Goal: Task Accomplishment & Management: Use online tool/utility

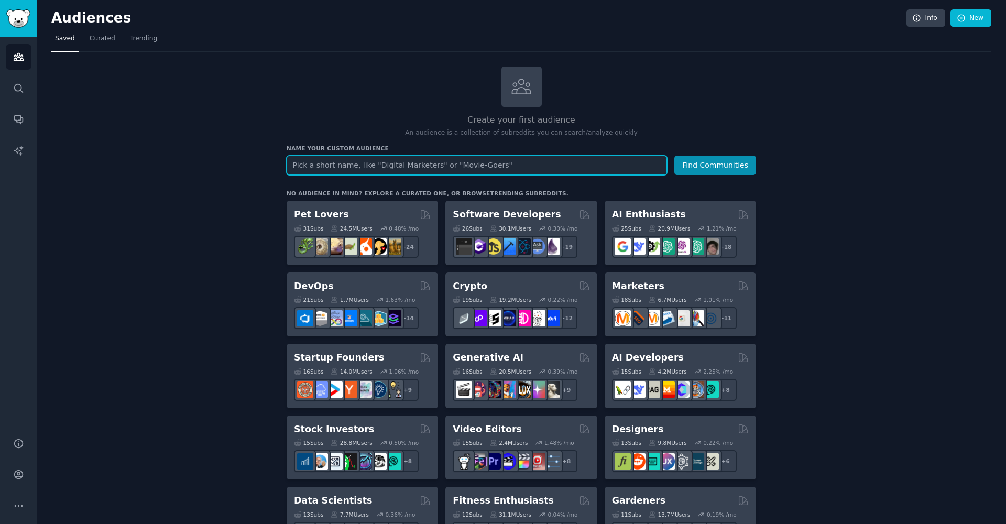
click at [490, 164] on input "text" at bounding box center [477, 165] width 381 height 19
drag, startPoint x: 494, startPoint y: 161, endPoint x: 451, endPoint y: 169, distance: 44.1
click at [451, 169] on input "text" at bounding box center [477, 165] width 381 height 19
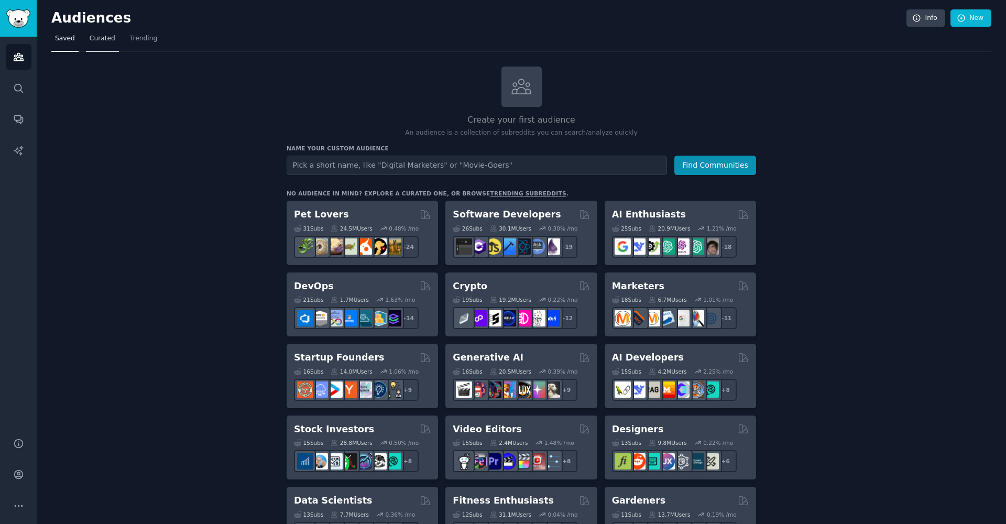
click at [111, 44] on link "Curated" at bounding box center [102, 40] width 33 height 21
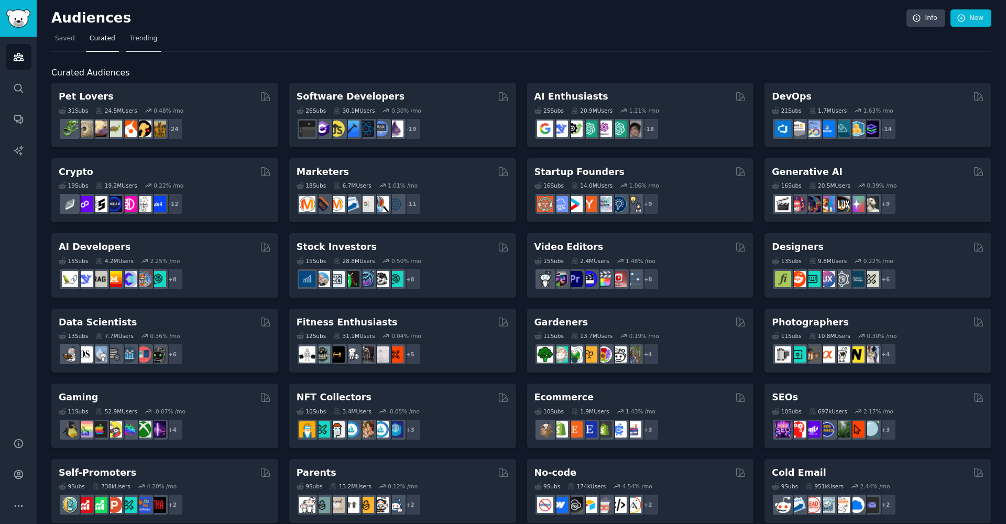
click at [153, 39] on span "Trending" at bounding box center [143, 38] width 27 height 9
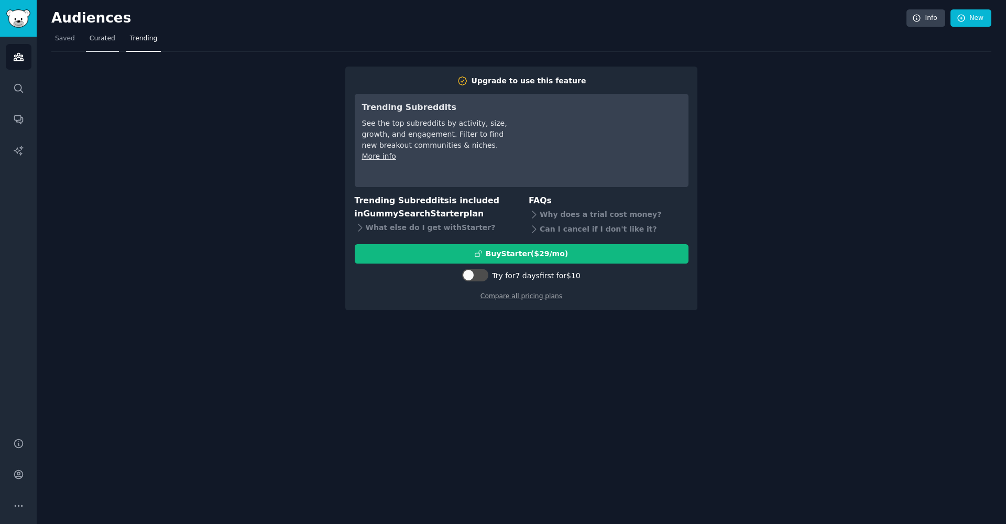
click at [112, 36] on span "Curated" at bounding box center [103, 38] width 26 height 9
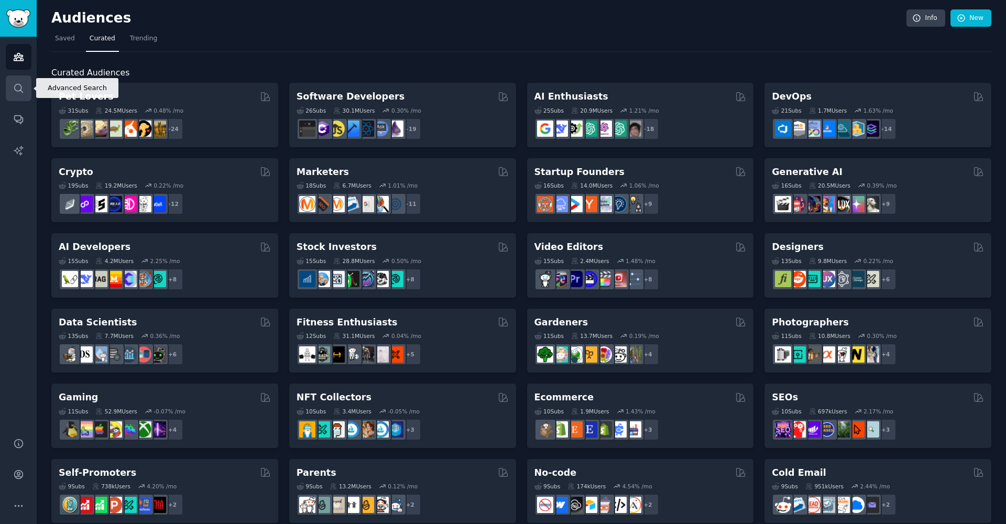
click at [28, 94] on link "Search" at bounding box center [19, 88] width 26 height 26
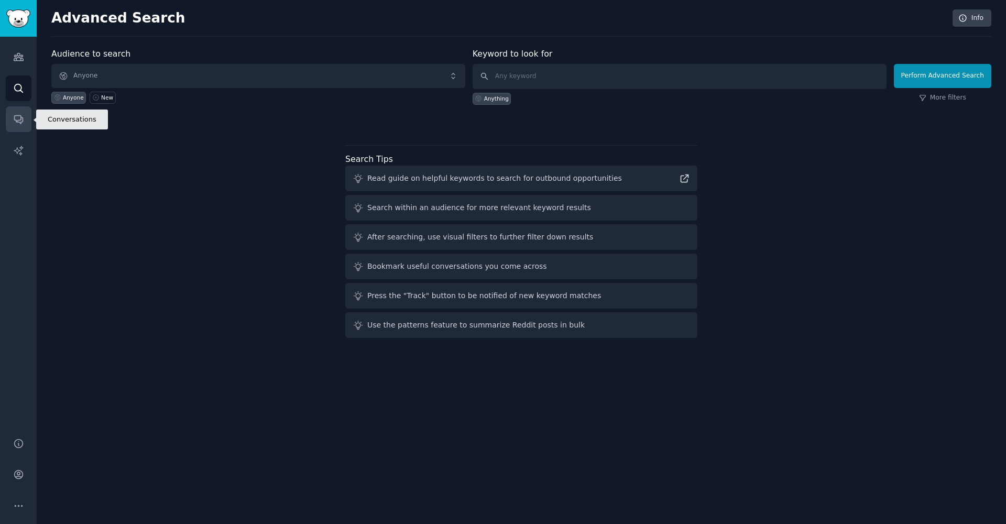
click at [14, 111] on link "Conversations" at bounding box center [19, 119] width 26 height 26
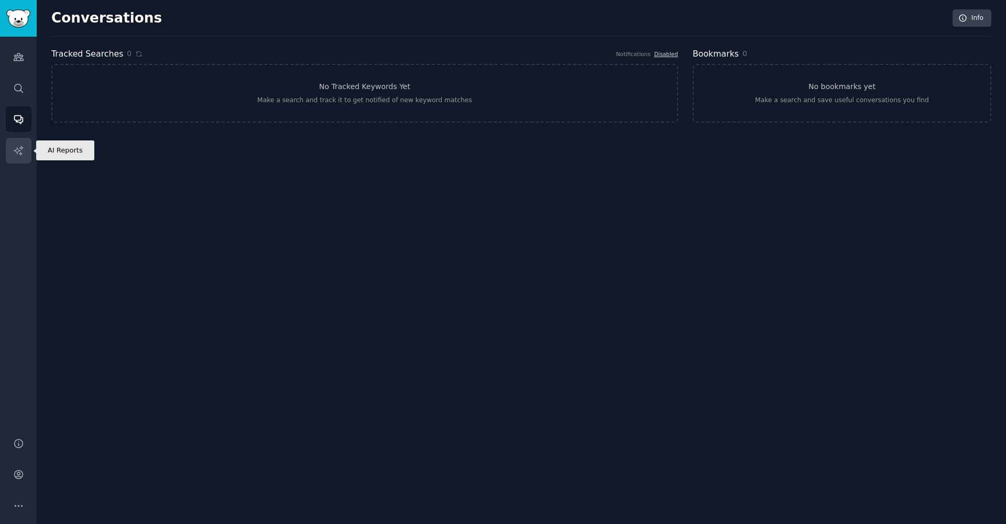
click at [12, 153] on link "AI Reports" at bounding box center [19, 151] width 26 height 26
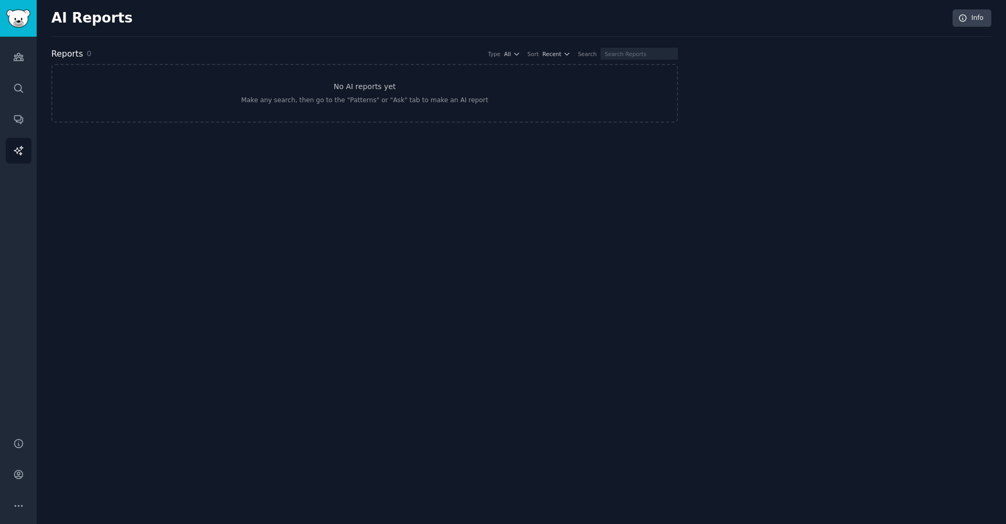
click at [37, 57] on div "AI Reports Info Reports 0 Type All Sort Recent Search No AI reports yet Make an…" at bounding box center [522, 262] width 970 height 524
click at [32, 52] on div "Audiences Search Conversations AI Reports" at bounding box center [18, 231] width 37 height 388
click at [22, 69] on link "Audiences" at bounding box center [19, 57] width 26 height 26
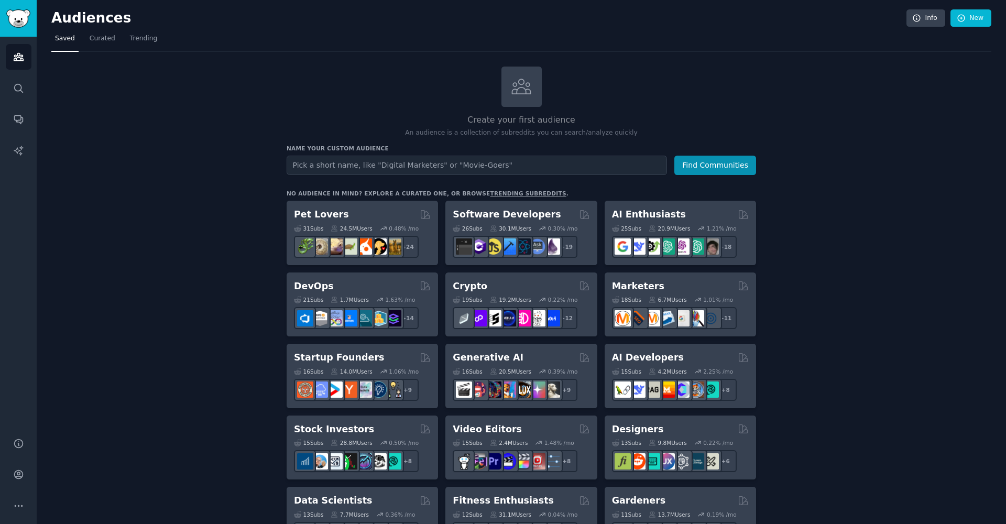
click at [401, 165] on input "text" at bounding box center [477, 165] width 381 height 19
type input "i"
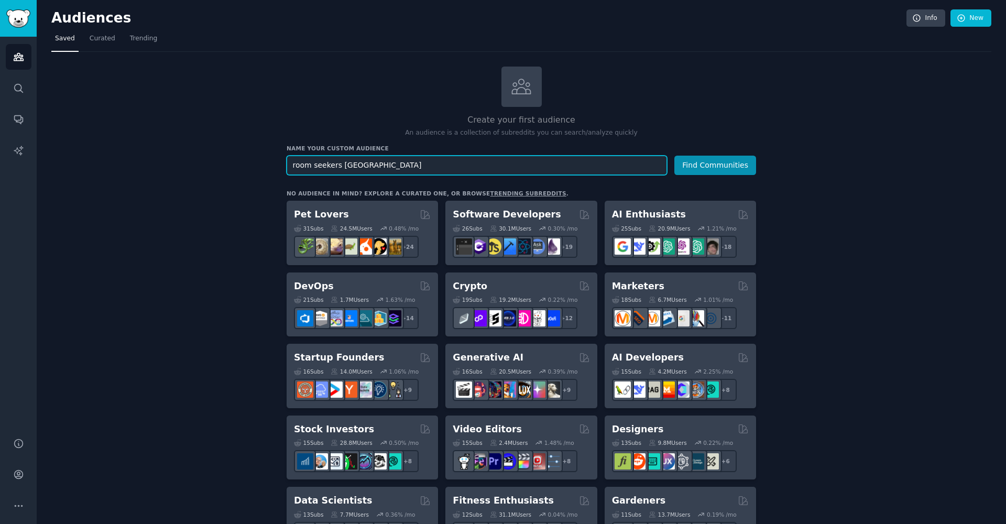
click at [378, 170] on input "room seekers Ireland" at bounding box center [477, 165] width 381 height 19
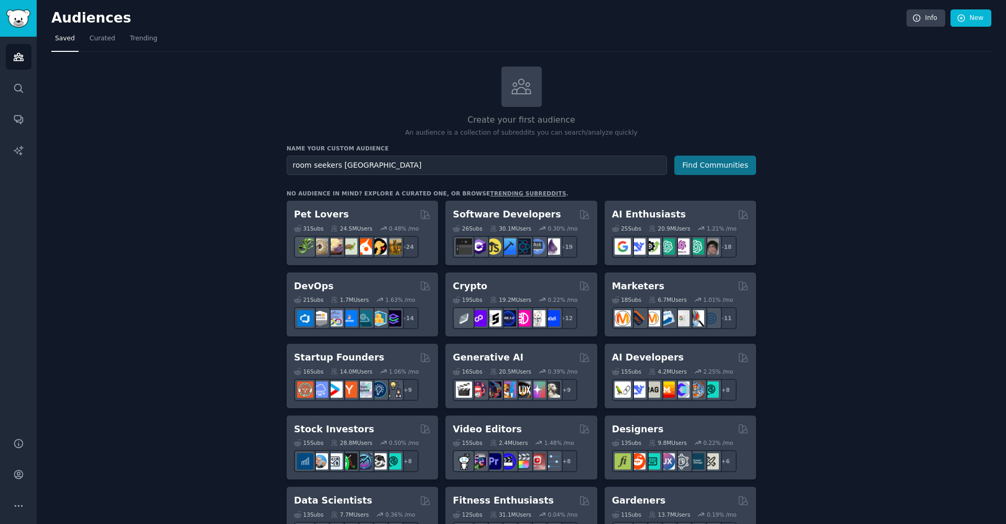
click at [688, 167] on button "Find Communities" at bounding box center [716, 165] width 82 height 19
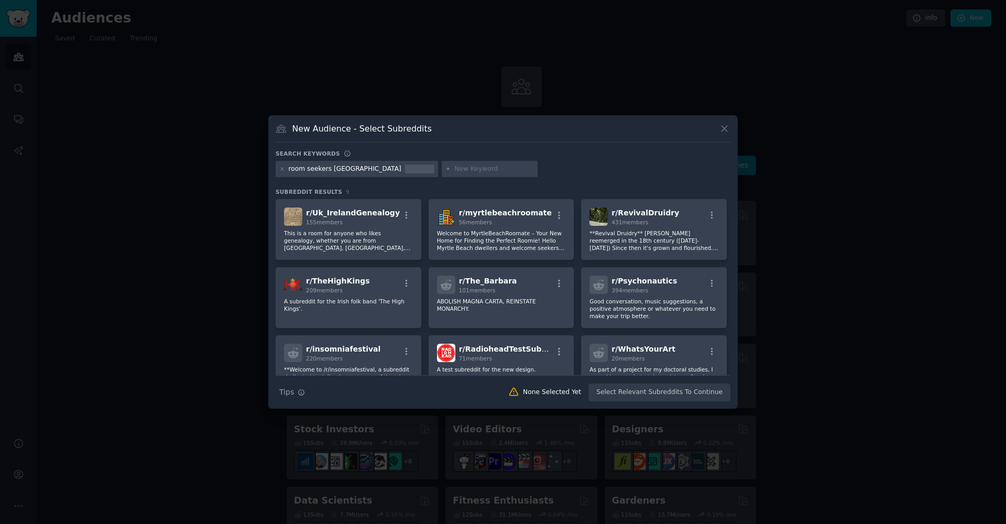
click at [730, 129] on button at bounding box center [725, 129] width 12 height 12
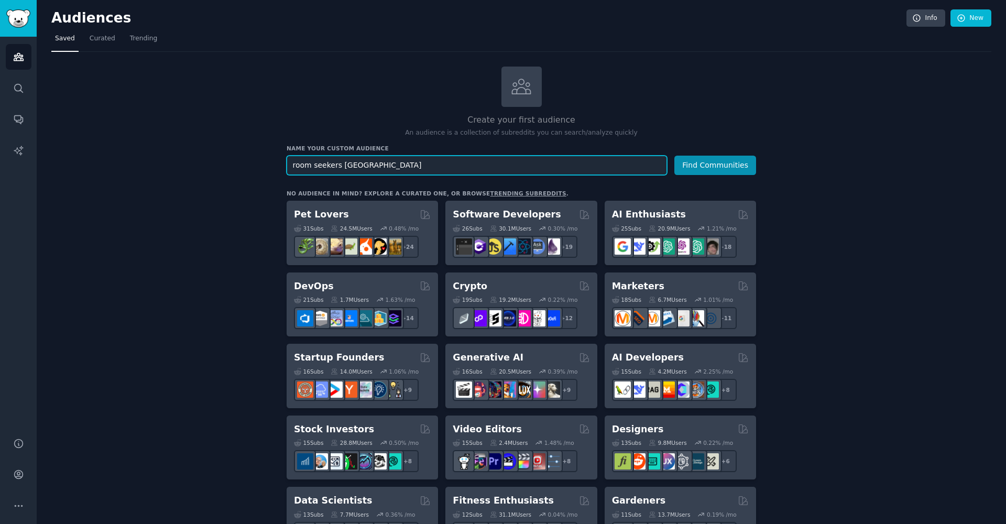
click at [579, 156] on input "room seekers Ireland" at bounding box center [477, 165] width 381 height 19
drag, startPoint x: 338, startPoint y: 164, endPoint x: 264, endPoint y: 169, distance: 74.1
type input "r"
type input "rent ireland"
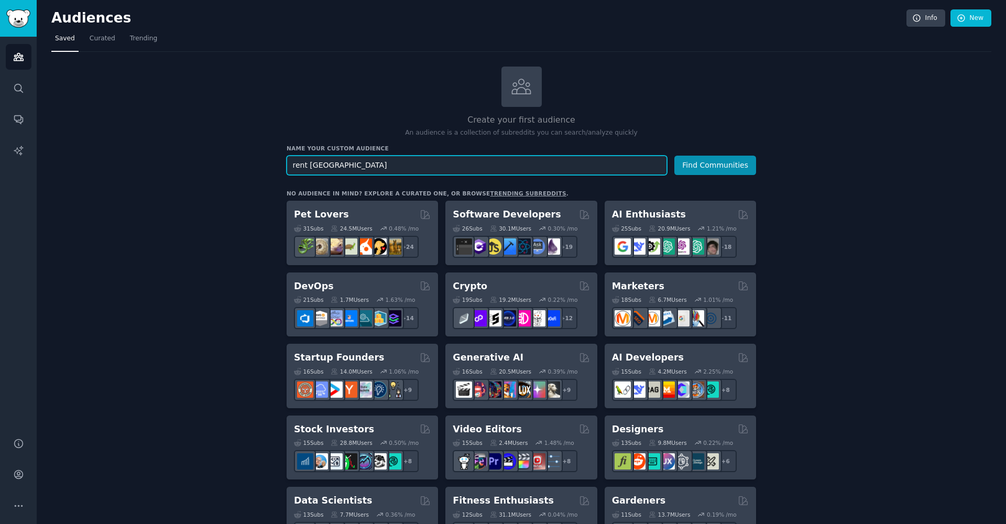
click at [716, 164] on button "Find Communities" at bounding box center [716, 165] width 82 height 19
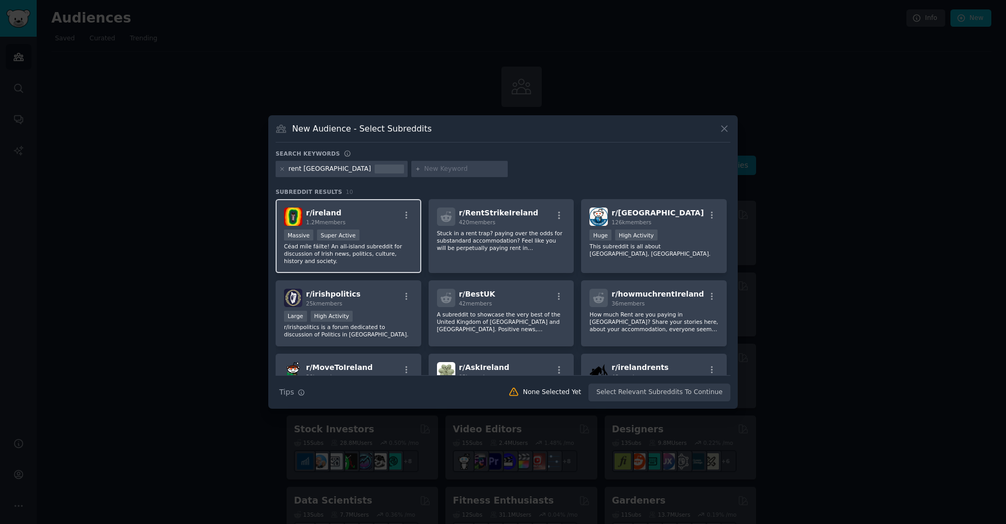
click at [356, 215] on div "r/ ireland 1.2M members" at bounding box center [348, 217] width 129 height 18
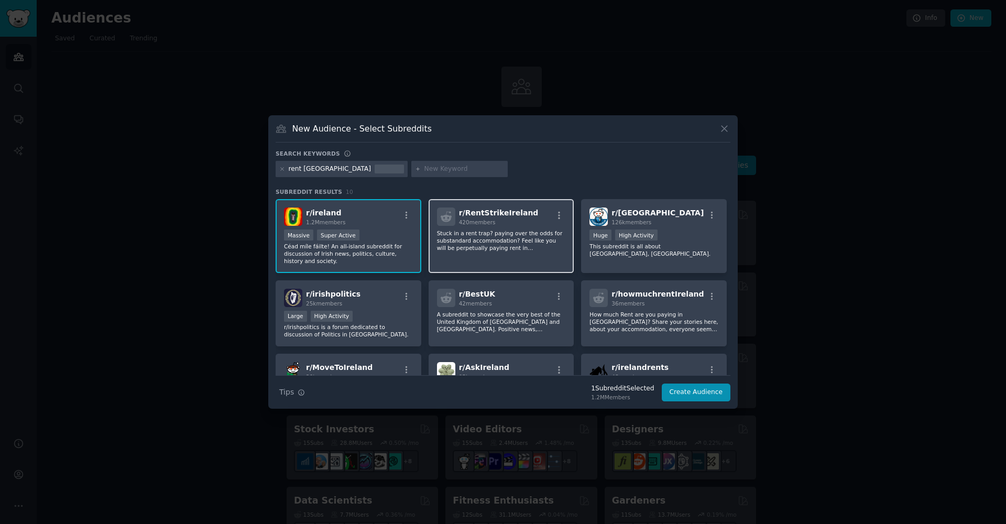
click at [501, 223] on div "420 members" at bounding box center [499, 222] width 80 height 7
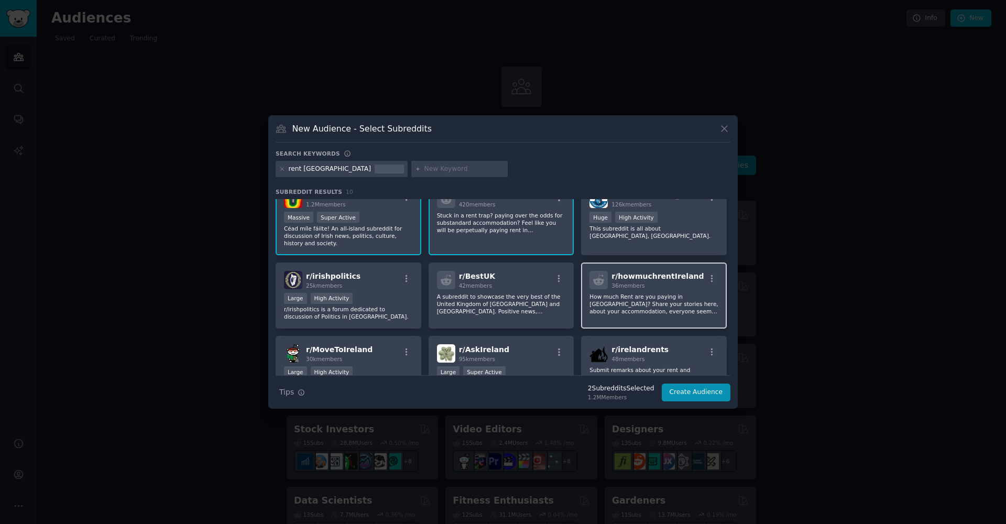
scroll to position [37, 0]
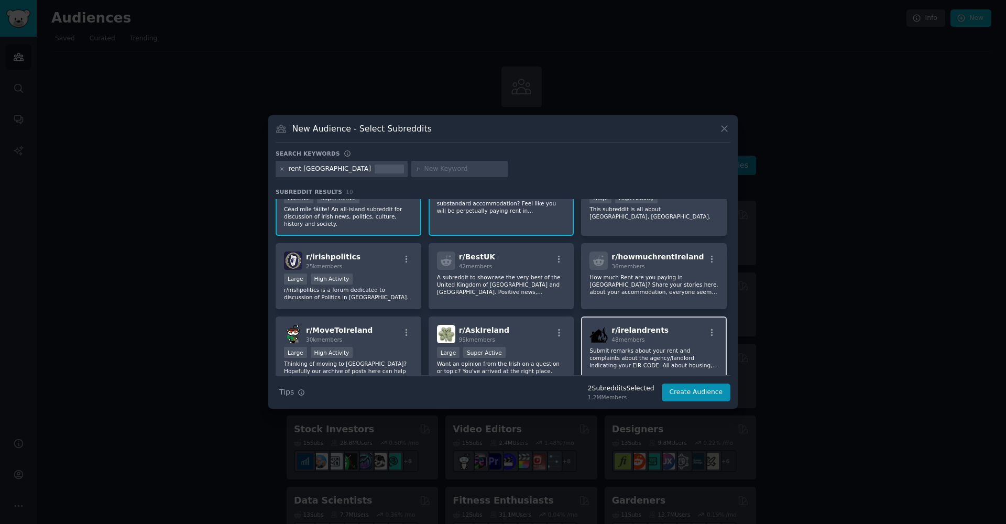
click at [671, 329] on div "r/ irelandrents 48 members" at bounding box center [654, 334] width 129 height 18
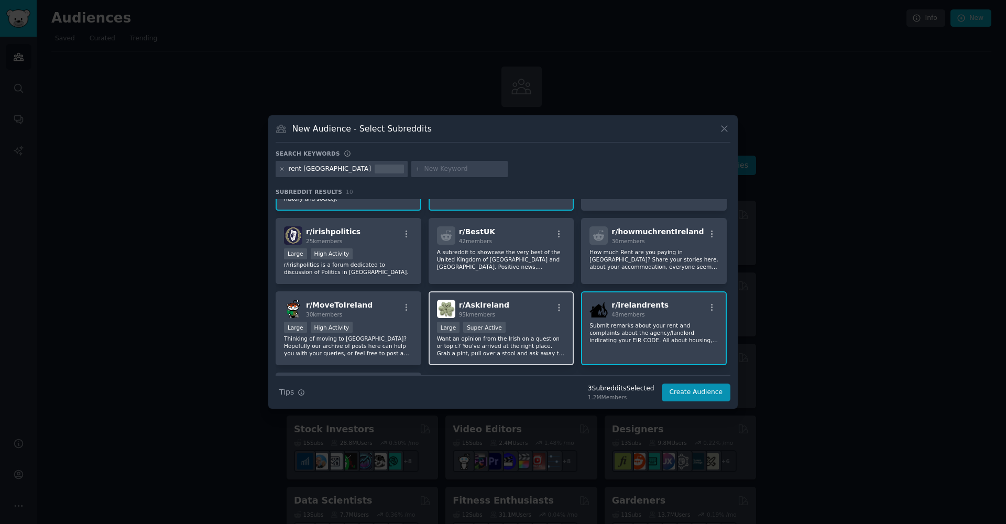
scroll to position [105, 0]
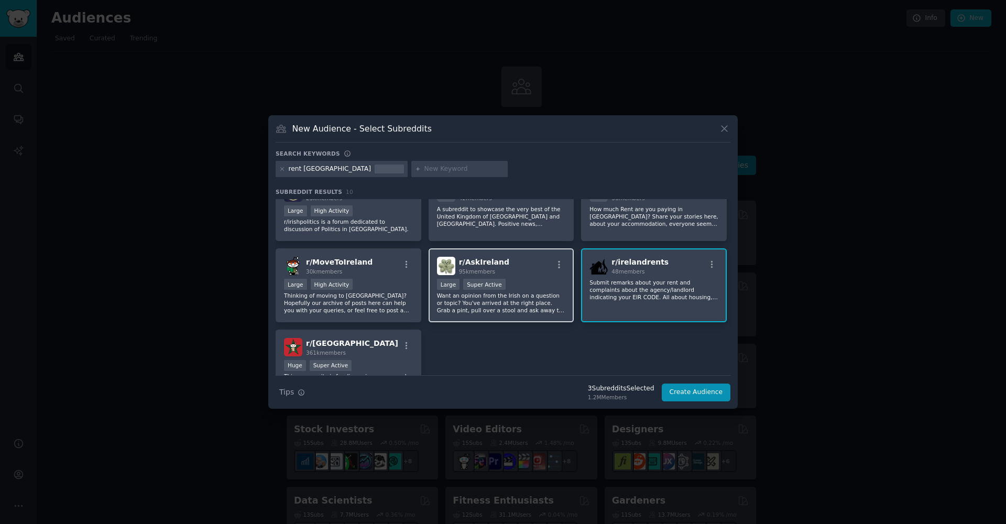
click at [546, 299] on p "Want an opinion from the Irish on a question or topic? You've arrived at the ri…" at bounding box center [501, 303] width 129 height 22
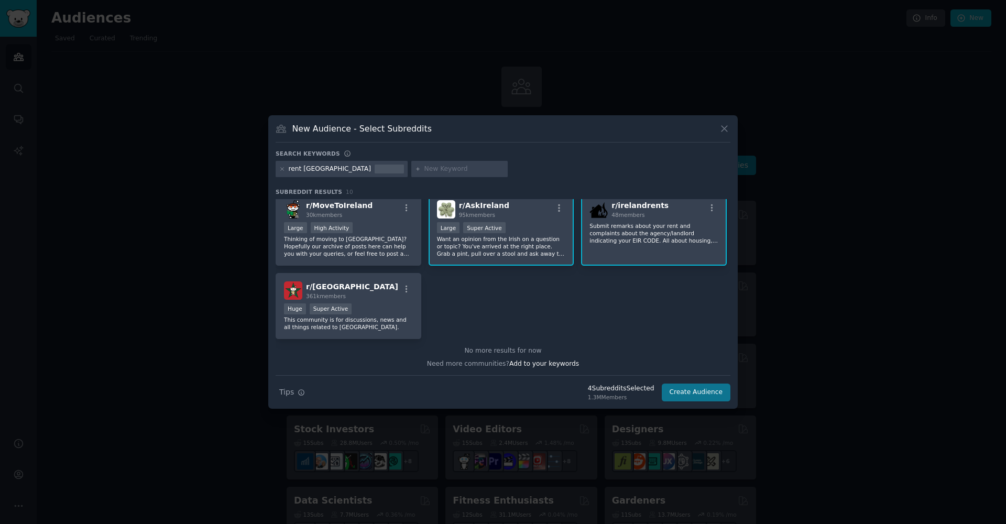
click at [699, 395] on button "Create Audience" at bounding box center [696, 393] width 69 height 18
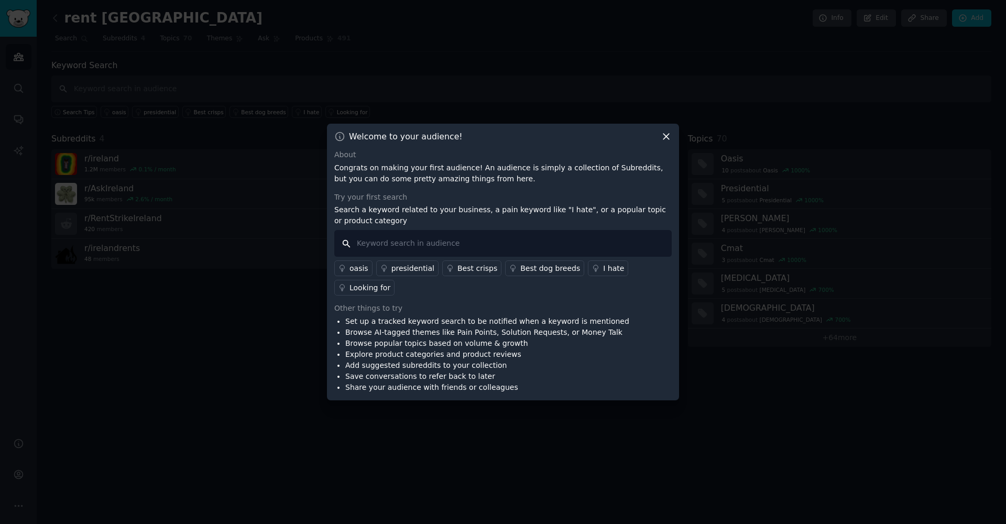
click at [428, 245] on input "text" at bounding box center [503, 243] width 338 height 27
click at [661, 139] on icon at bounding box center [666, 136] width 11 height 11
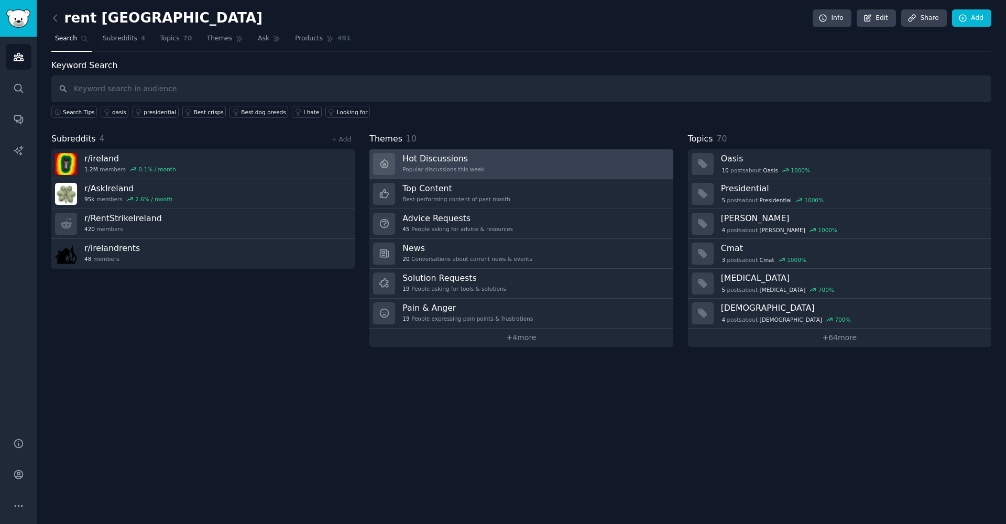
click at [486, 165] on link "Hot Discussions Popular discussions this week" at bounding box center [521, 164] width 303 height 30
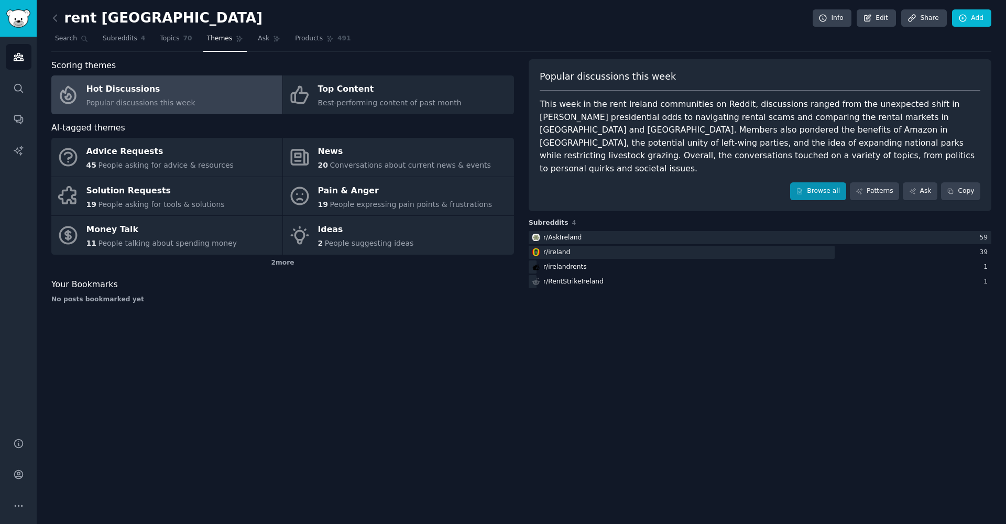
click at [813, 182] on link "Browse all" at bounding box center [818, 191] width 56 height 18
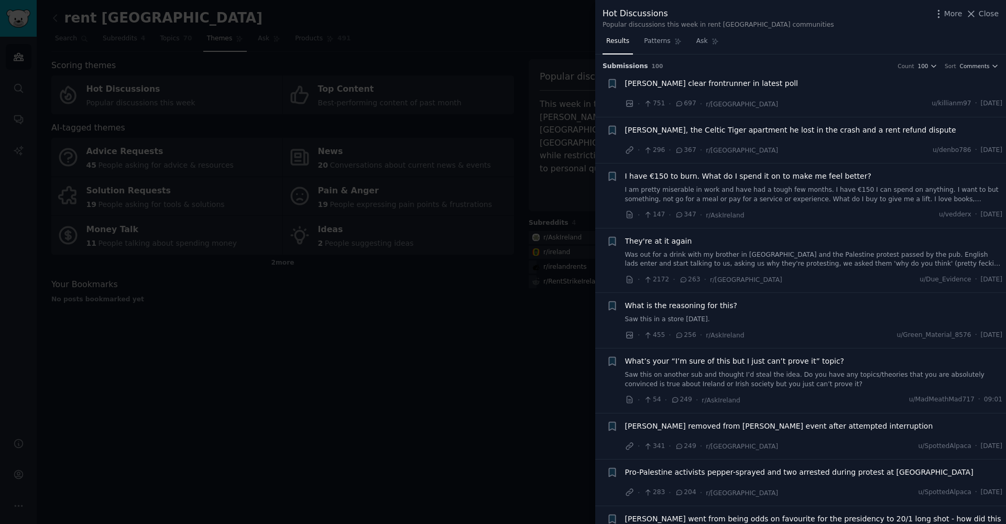
click at [527, 290] on div at bounding box center [503, 262] width 1006 height 524
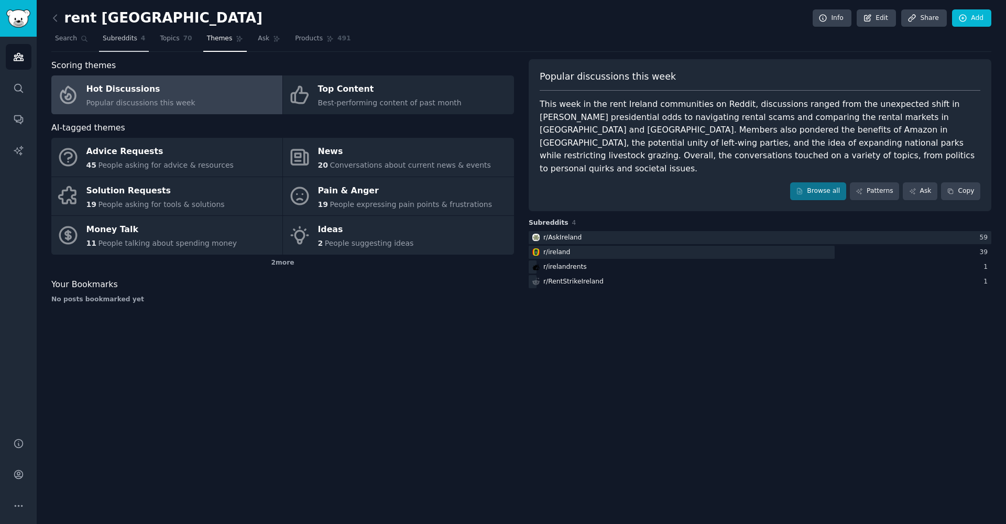
click at [130, 38] on span "Subreddits" at bounding box center [120, 38] width 35 height 9
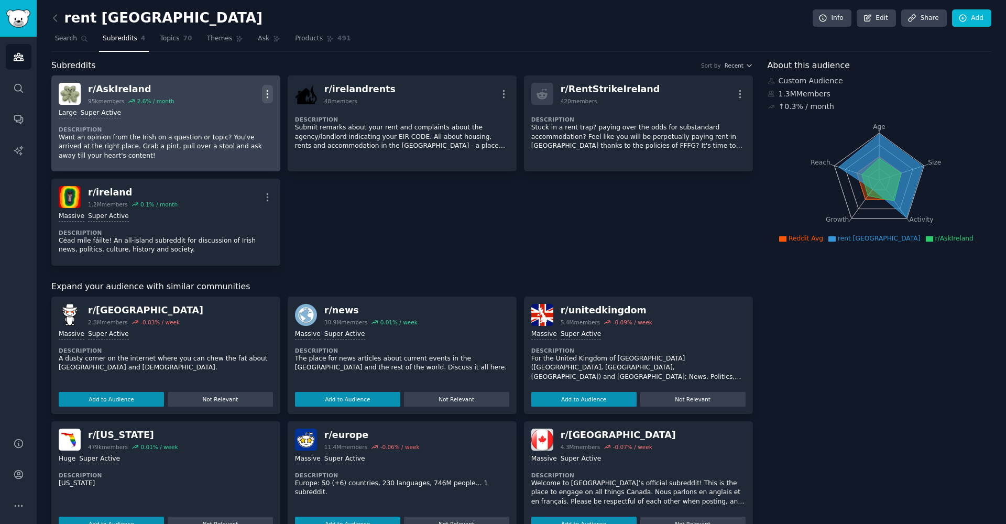
click at [268, 94] on icon "button" at bounding box center [267, 94] width 11 height 11
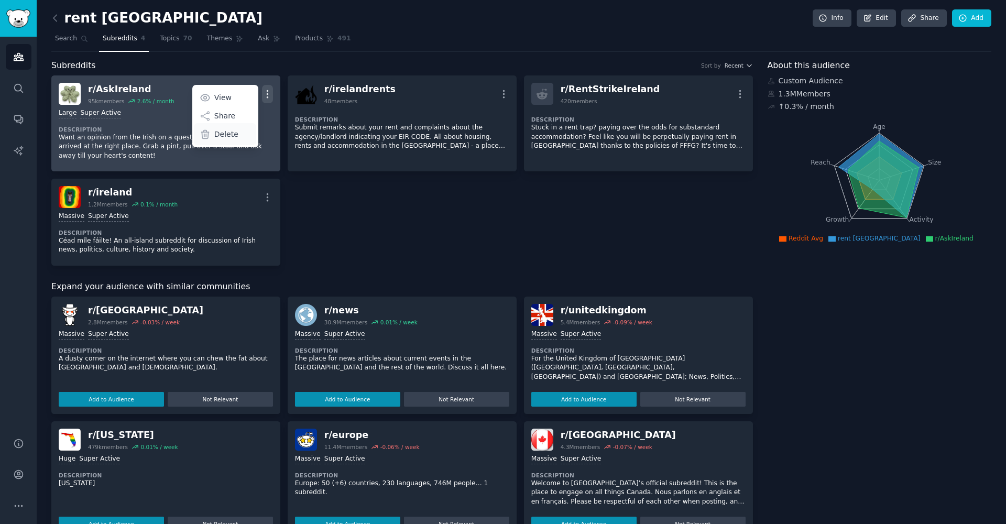
click at [245, 131] on div "Delete" at bounding box center [225, 134] width 62 height 22
click at [237, 137] on div "Delete" at bounding box center [225, 134] width 62 height 22
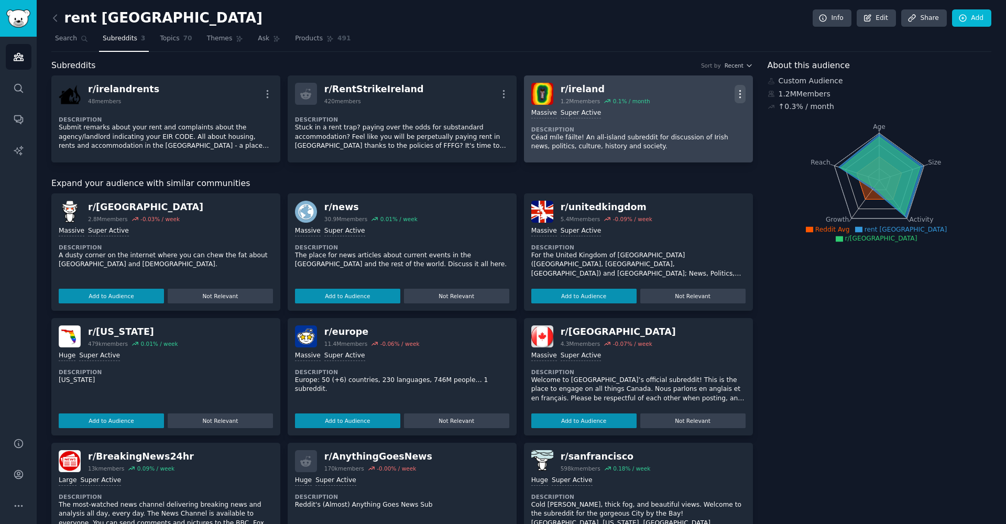
click at [736, 91] on icon "button" at bounding box center [740, 94] width 11 height 11
click at [707, 137] on p "Delete" at bounding box center [699, 134] width 24 height 11
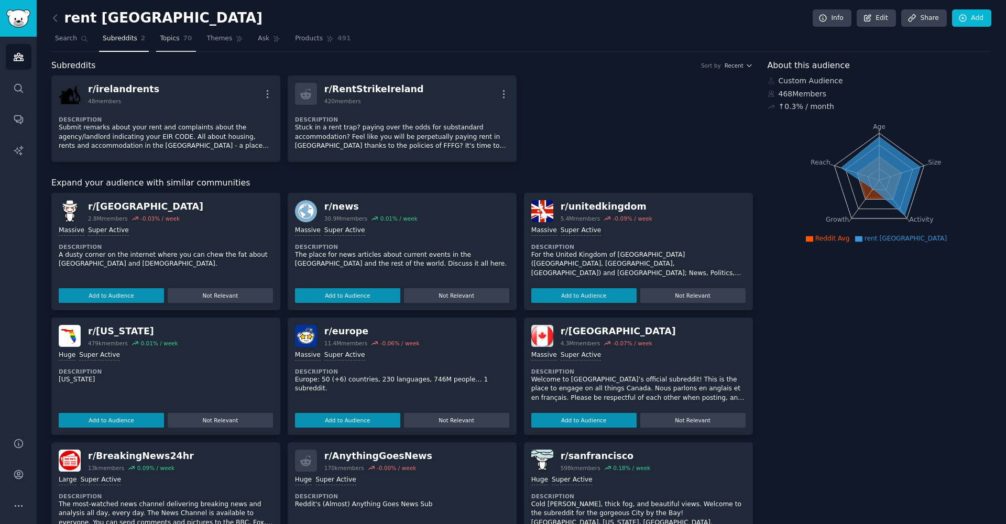
click at [189, 48] on link "Topics 70" at bounding box center [175, 40] width 39 height 21
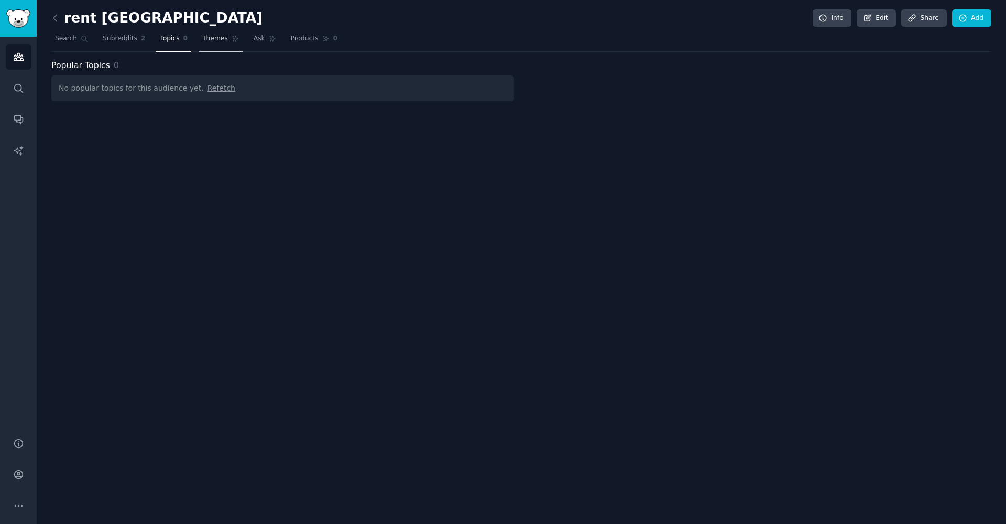
click at [209, 39] on span "Themes" at bounding box center [215, 38] width 26 height 9
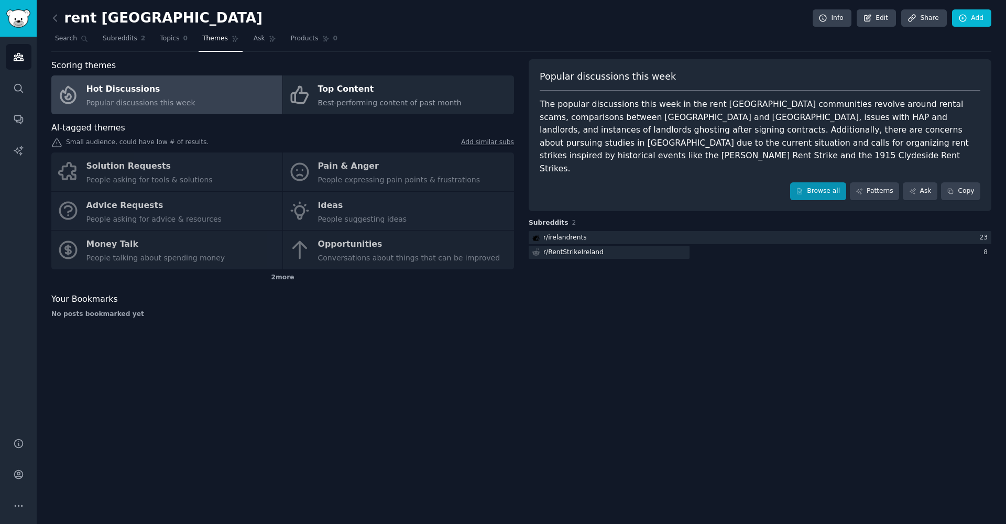
click at [807, 182] on link "Browse all" at bounding box center [818, 191] width 56 height 18
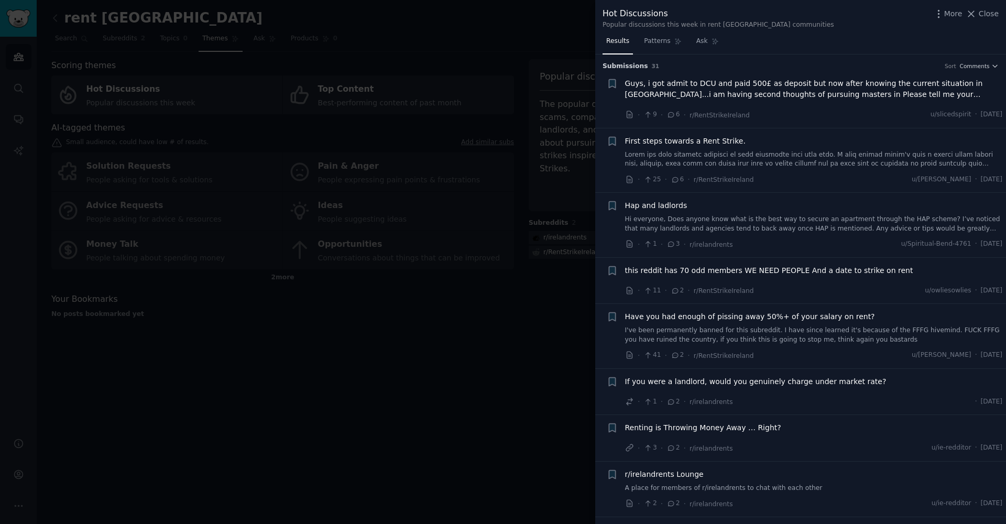
click at [443, 292] on div at bounding box center [503, 262] width 1006 height 524
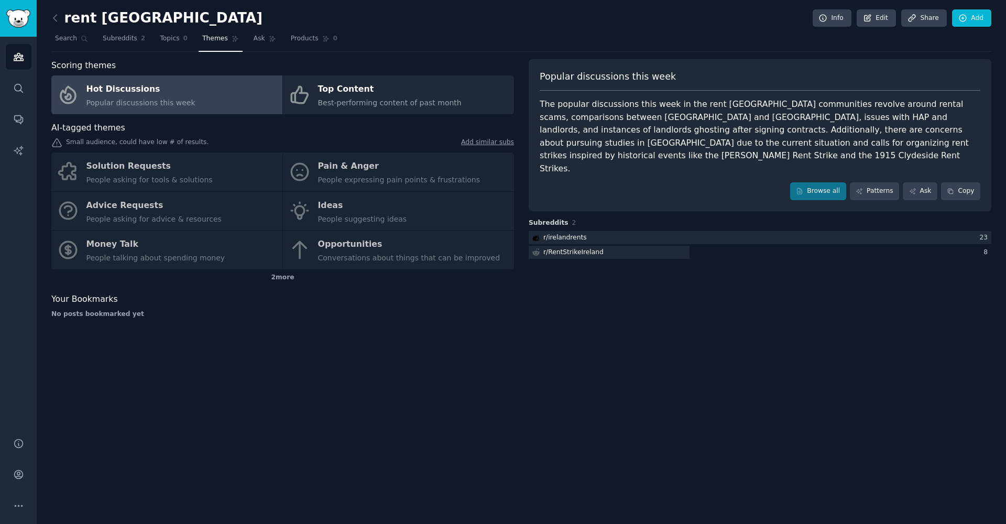
click at [27, 18] on img "Sidebar" at bounding box center [18, 18] width 24 height 18
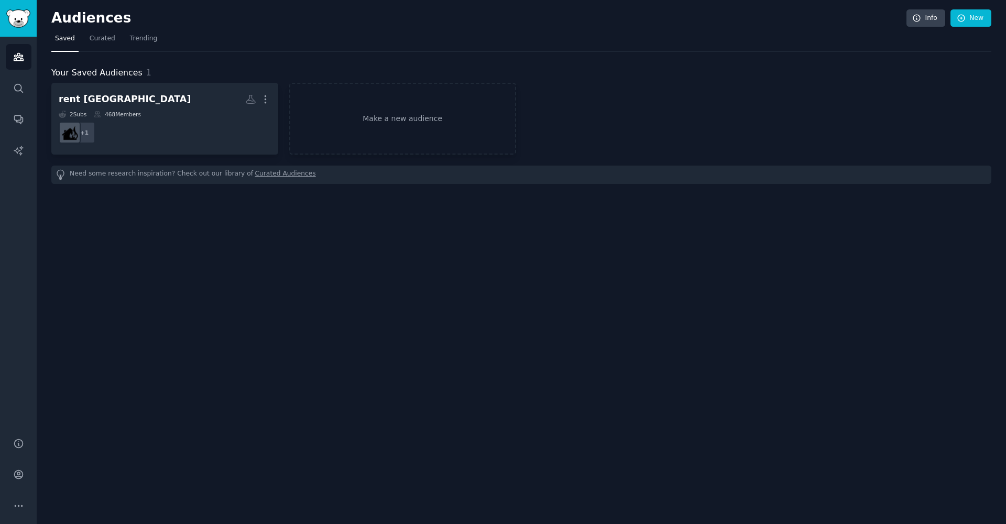
click at [27, 18] on img "Sidebar" at bounding box center [18, 18] width 24 height 18
click at [376, 104] on link "Make a new audience" at bounding box center [402, 119] width 227 height 72
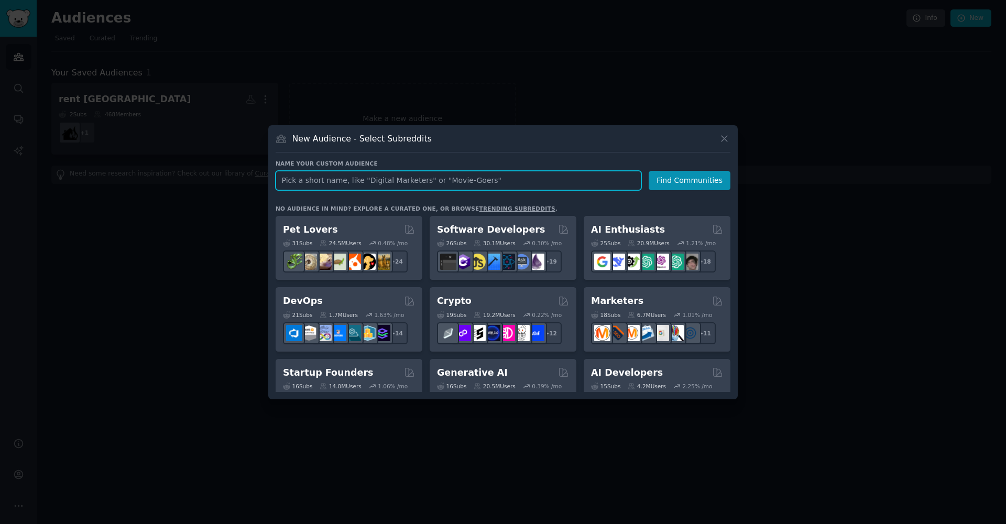
click at [437, 175] on input "text" at bounding box center [459, 180] width 366 height 19
paste input "dyslexic"
type input "dyslexic"
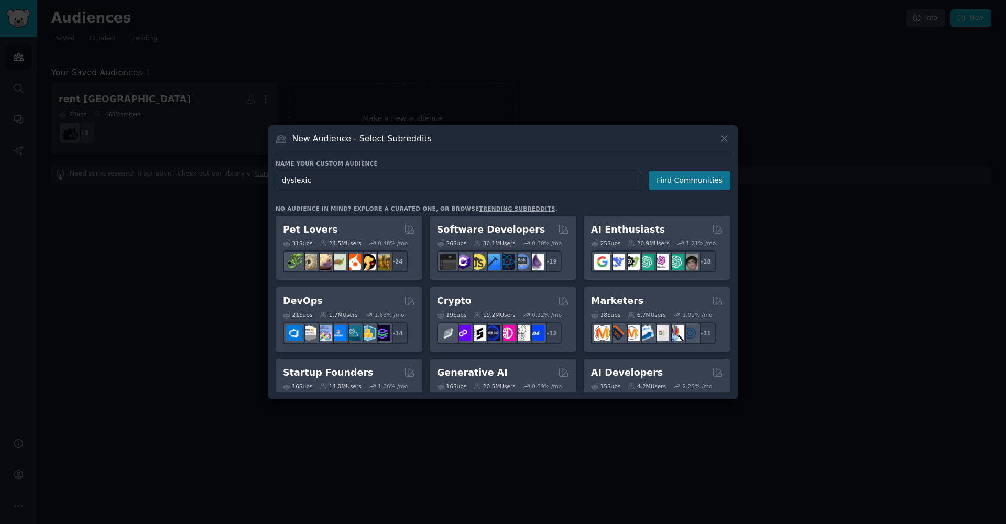
click at [713, 186] on button "Find Communities" at bounding box center [690, 180] width 82 height 19
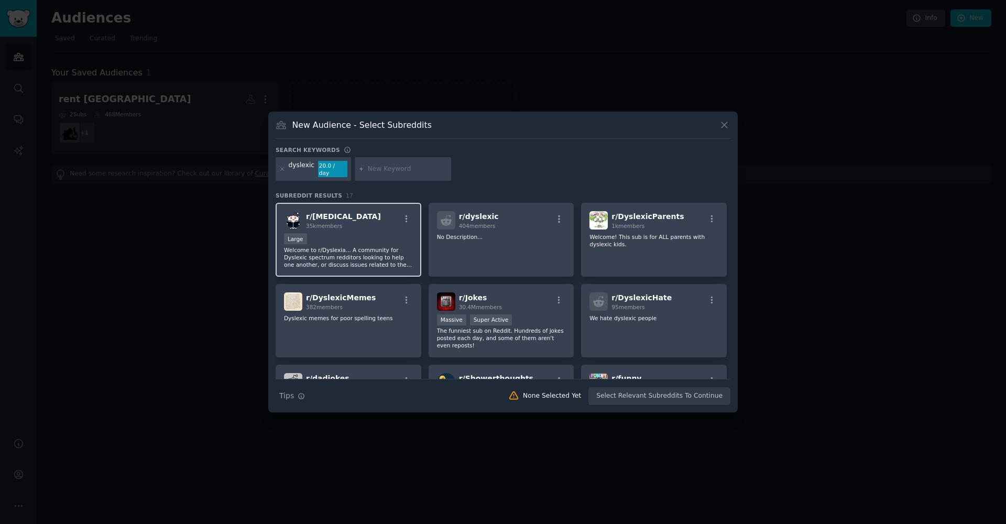
click at [350, 211] on div "r/ Dyslexia 35k members" at bounding box center [348, 220] width 129 height 18
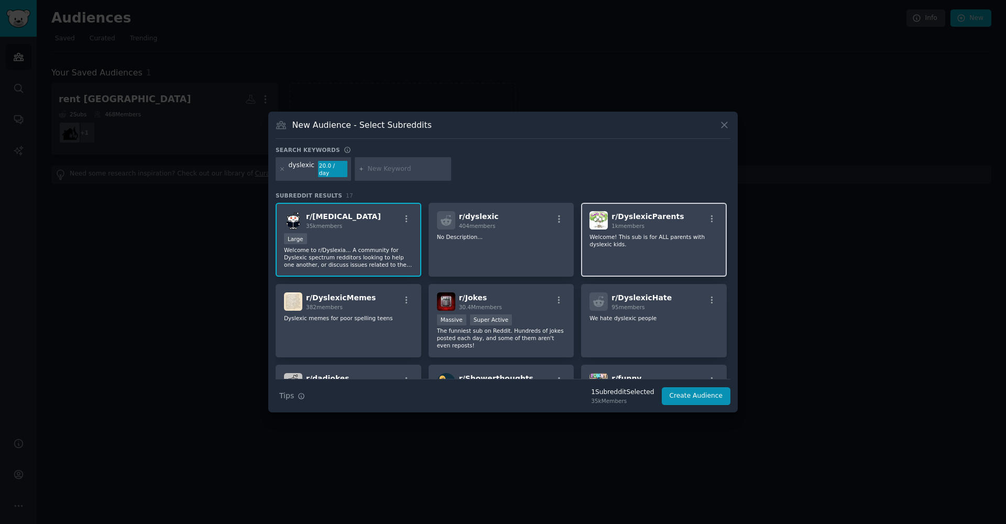
click at [629, 229] on div "r/ DyslexicParents 1k members Welcome! This sub is for ALL parents with dyslexi…" at bounding box center [654, 240] width 146 height 74
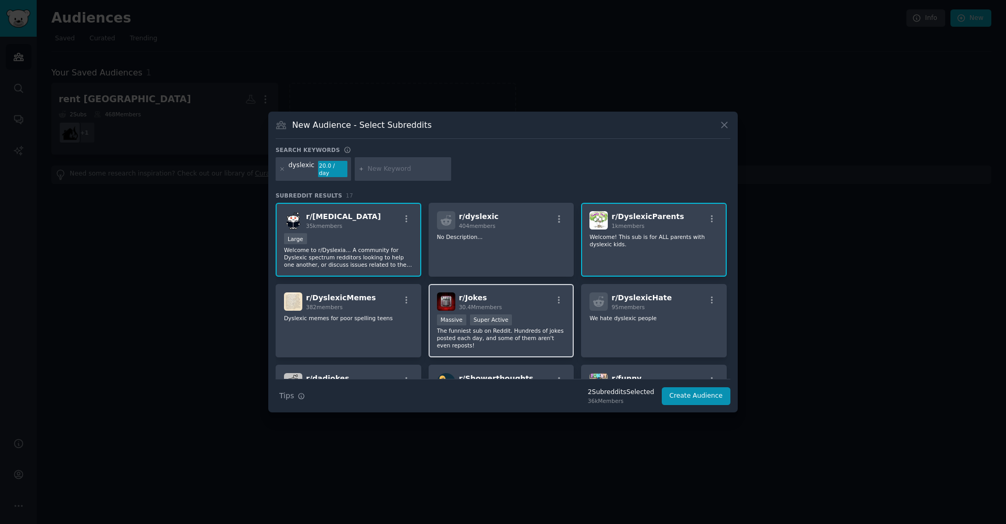
scroll to position [2, 0]
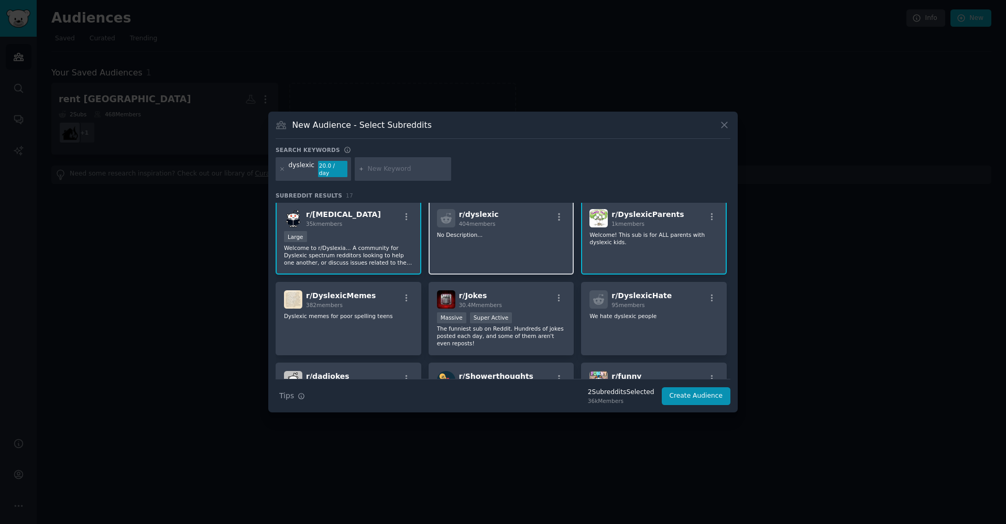
click at [511, 245] on div "r/ dyslexic 404 members No Description..." at bounding box center [502, 238] width 146 height 74
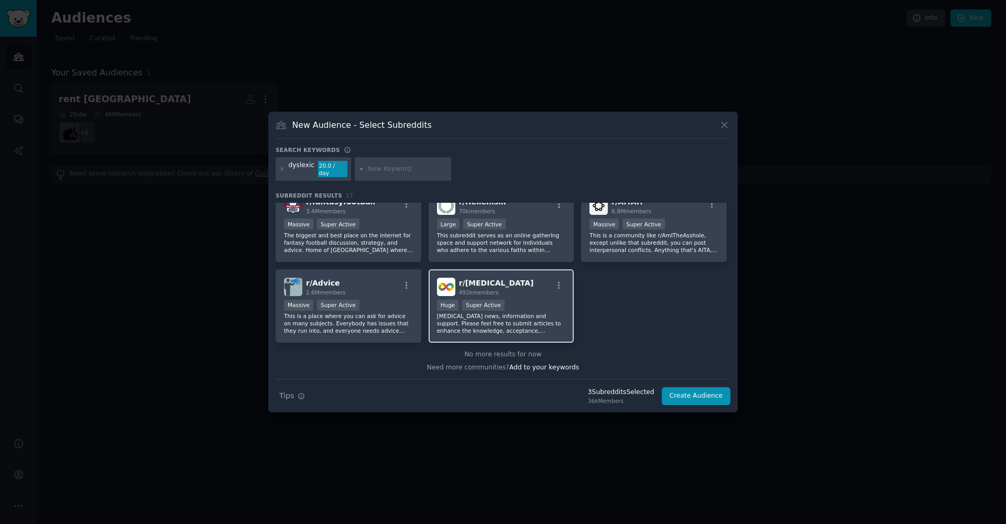
scroll to position [0, 0]
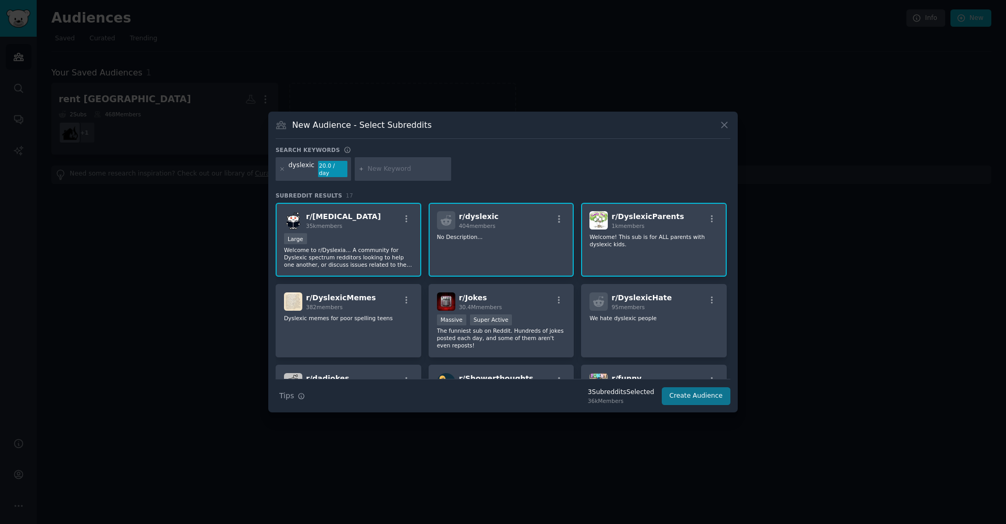
click at [690, 390] on button "Create Audience" at bounding box center [696, 396] width 69 height 18
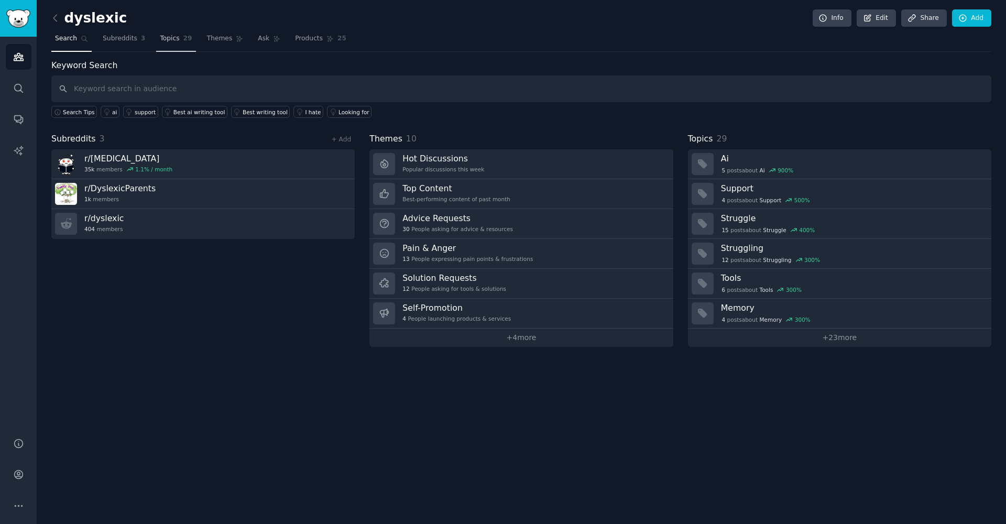
click at [177, 42] on span "Topics" at bounding box center [169, 38] width 19 height 9
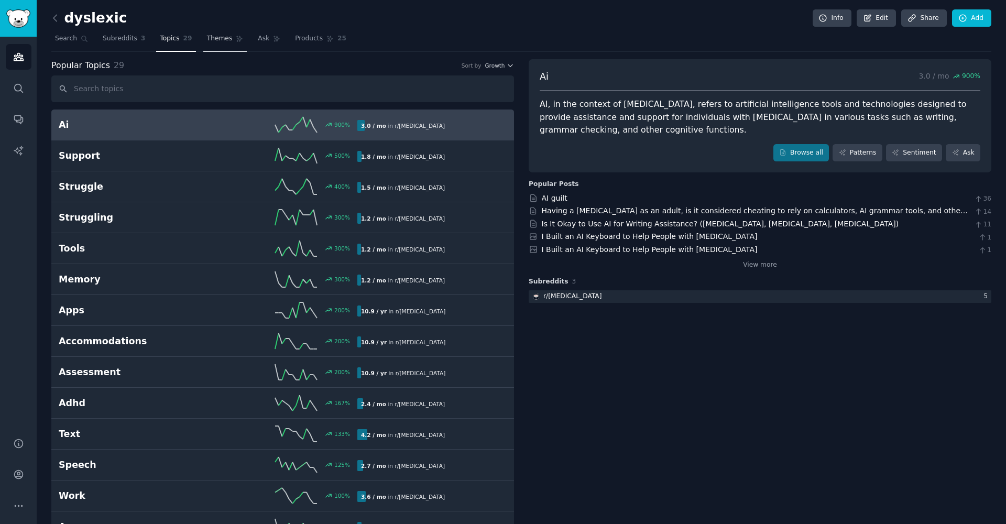
click at [213, 39] on span "Themes" at bounding box center [220, 38] width 26 height 9
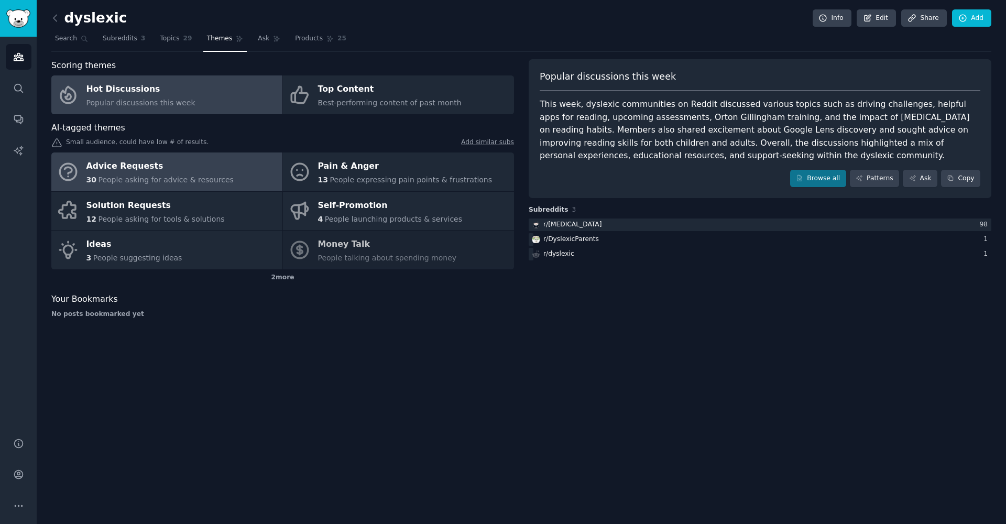
click at [231, 166] on link "Advice Requests 30 People asking for advice & resources" at bounding box center [166, 172] width 231 height 39
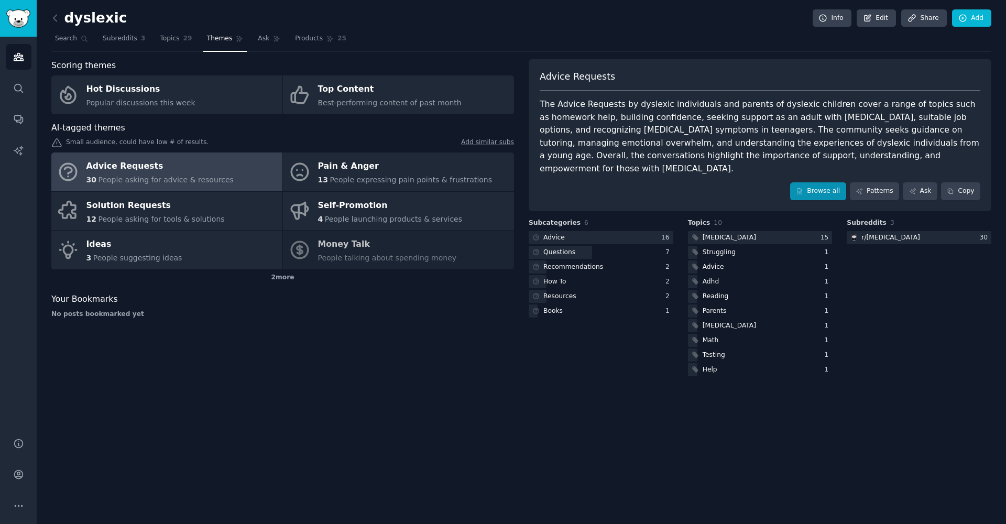
click at [844, 182] on link "Browse all" at bounding box center [818, 191] width 56 height 18
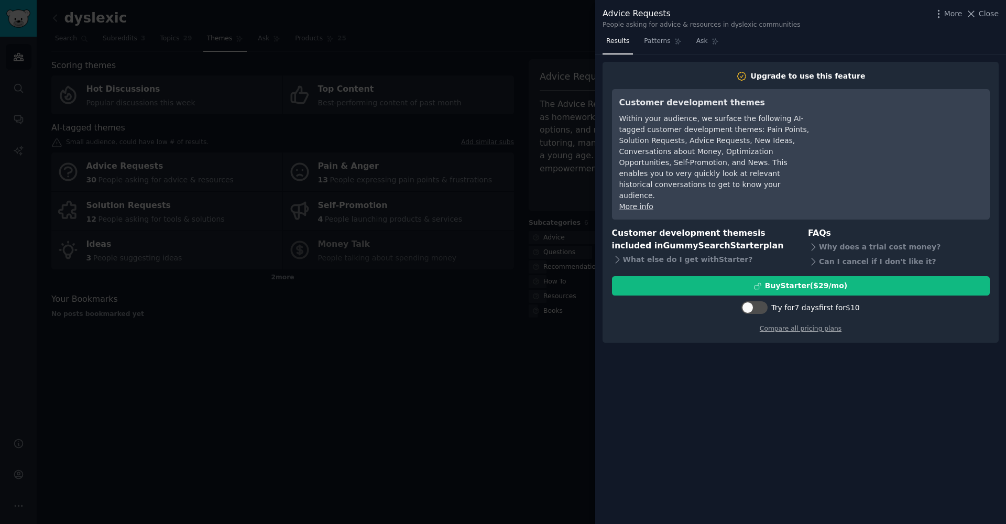
click at [495, 362] on div at bounding box center [503, 262] width 1006 height 524
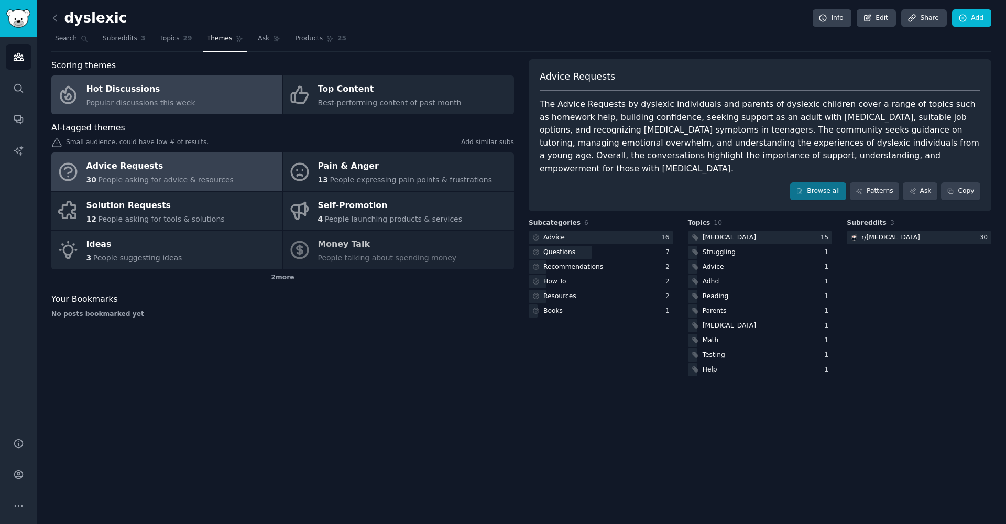
click at [220, 95] on link "Hot Discussions Popular discussions this week" at bounding box center [166, 94] width 231 height 39
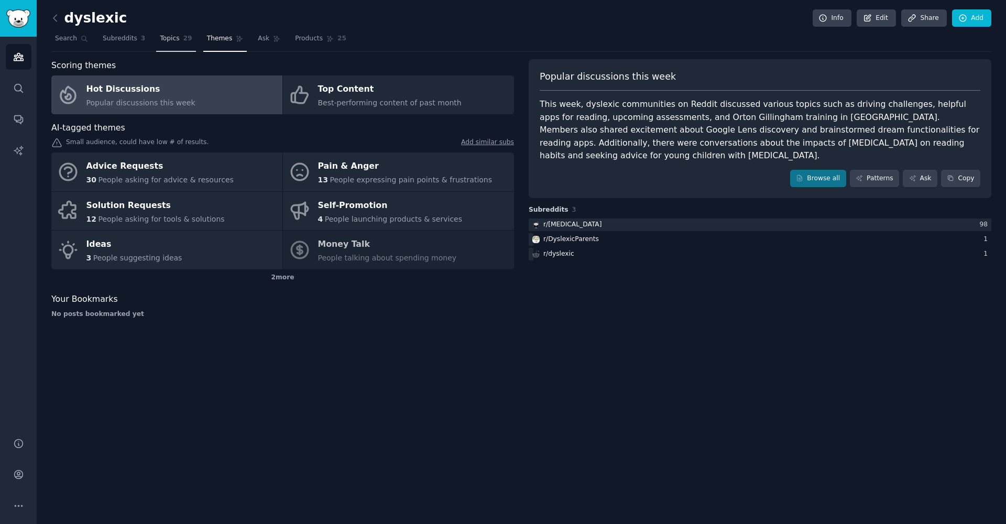
click at [170, 46] on link "Topics 29" at bounding box center [175, 40] width 39 height 21
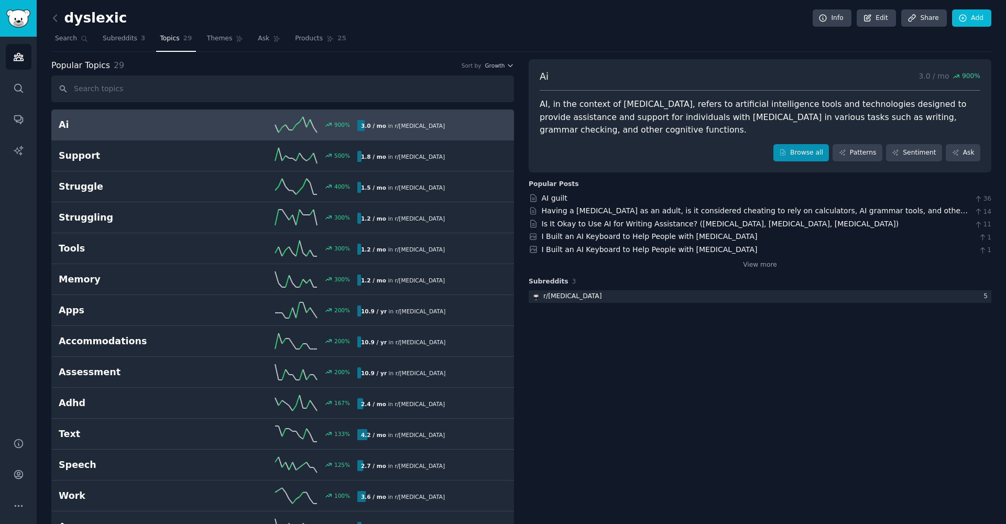
click at [783, 155] on icon at bounding box center [782, 152] width 7 height 7
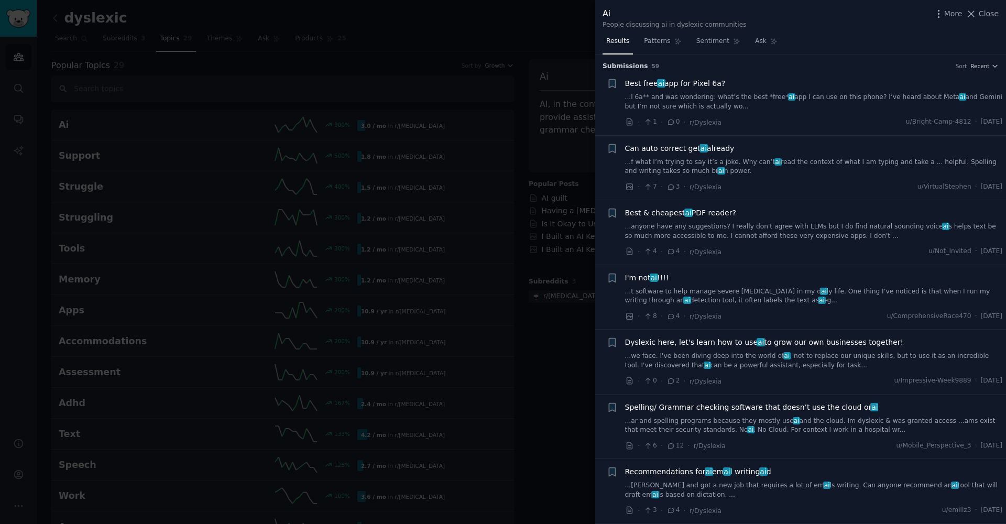
click at [549, 328] on div at bounding box center [503, 262] width 1006 height 524
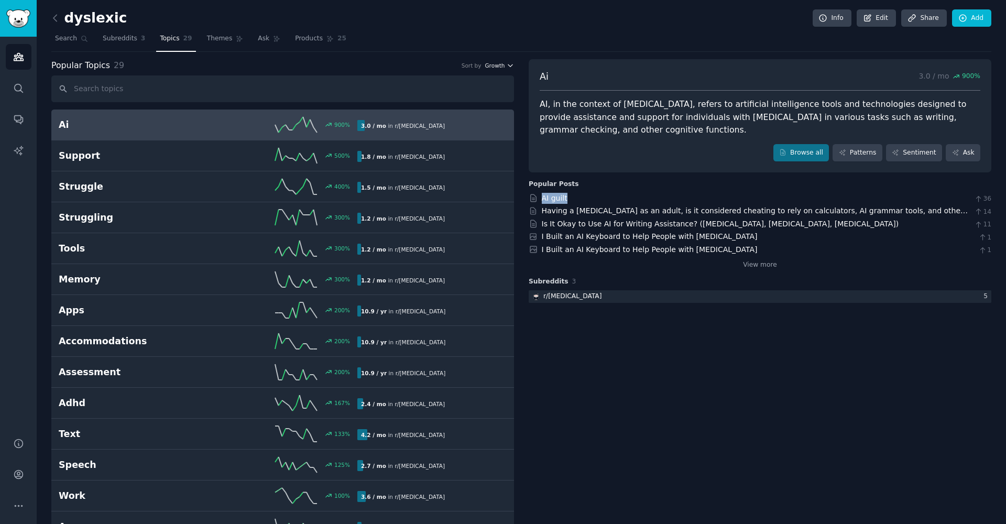
click at [487, 63] on span "Growth" at bounding box center [495, 65] width 20 height 7
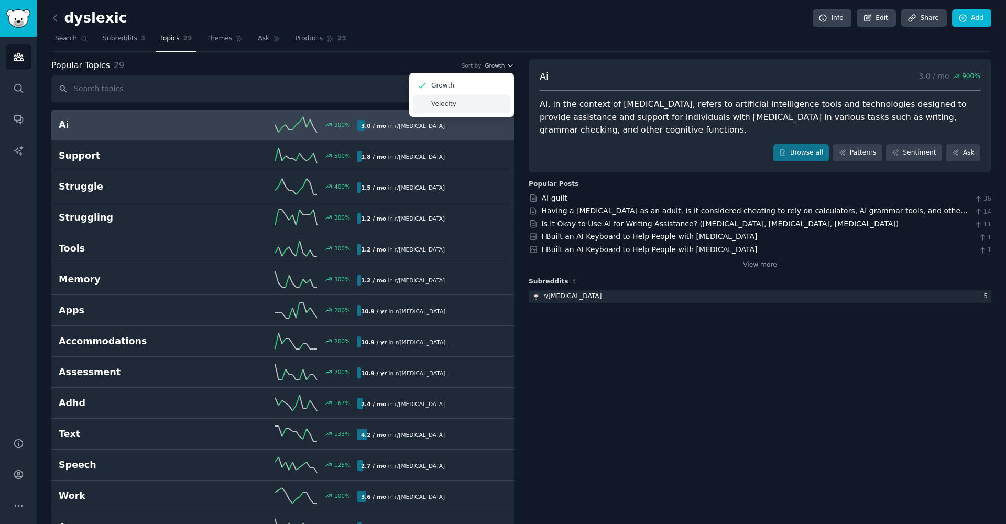
click at [435, 100] on p "Velocity" at bounding box center [443, 104] width 25 height 9
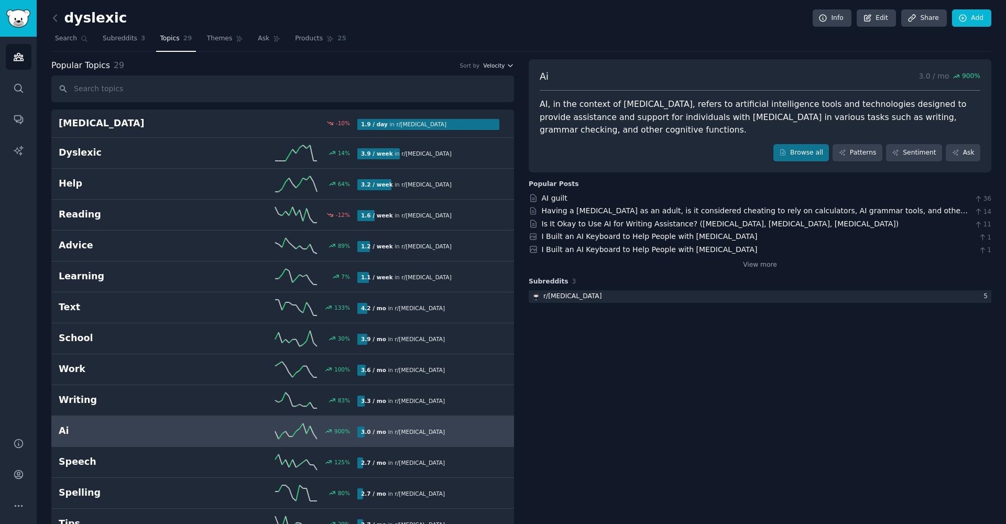
click at [500, 64] on span "Velocity" at bounding box center [493, 65] width 21 height 7
click at [486, 81] on div "Growth" at bounding box center [461, 86] width 97 height 18
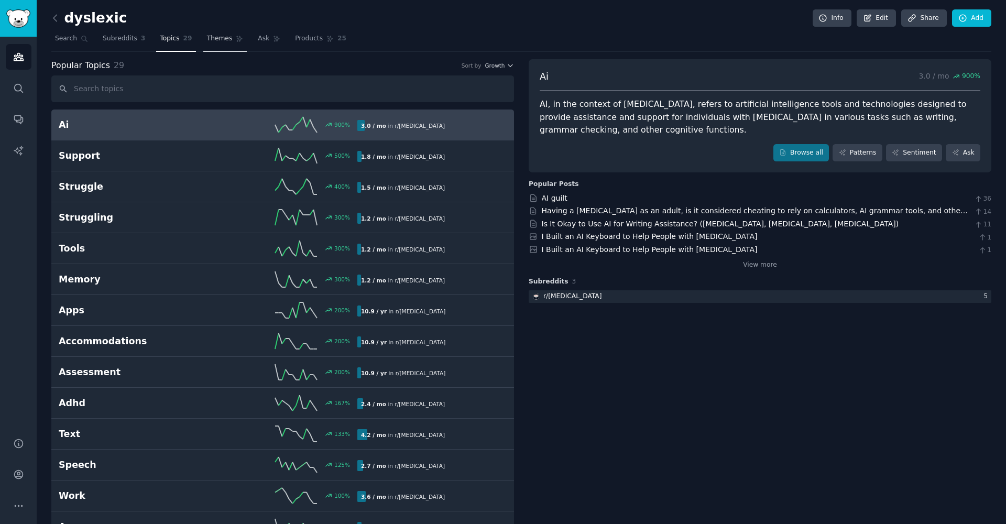
click at [236, 38] on icon at bounding box center [239, 38] width 7 height 7
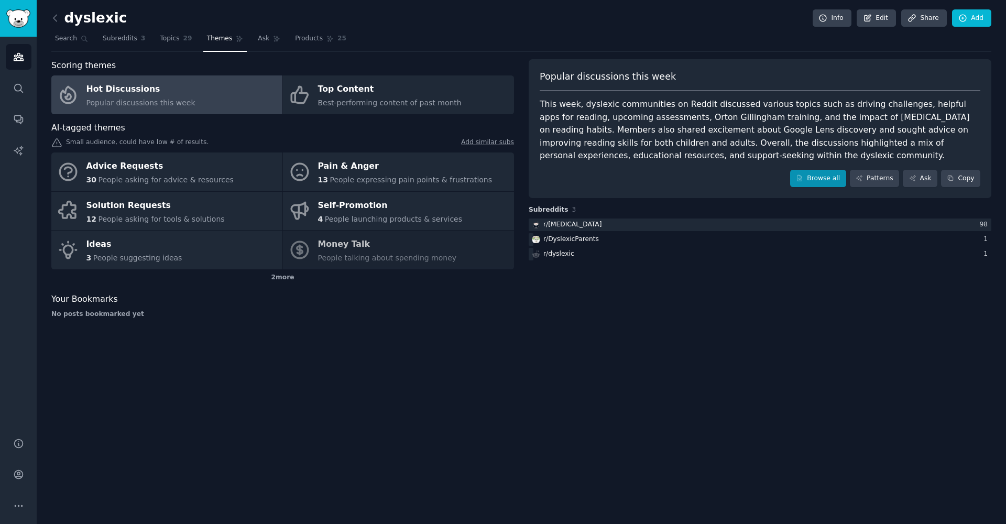
click at [823, 176] on link "Browse all" at bounding box center [818, 179] width 56 height 18
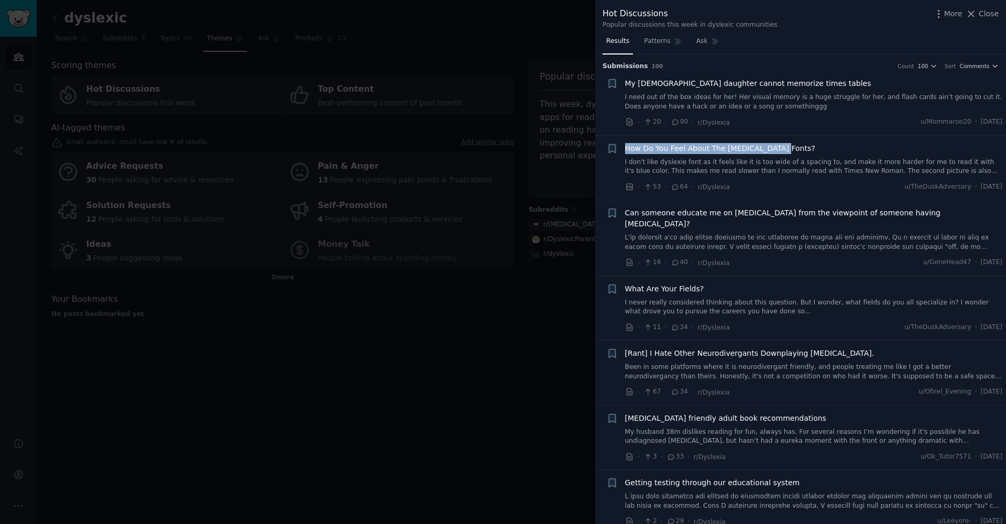
click at [753, 150] on span "How Do You Feel About The [MEDICAL_DATA] Fonts?" at bounding box center [720, 148] width 190 height 11
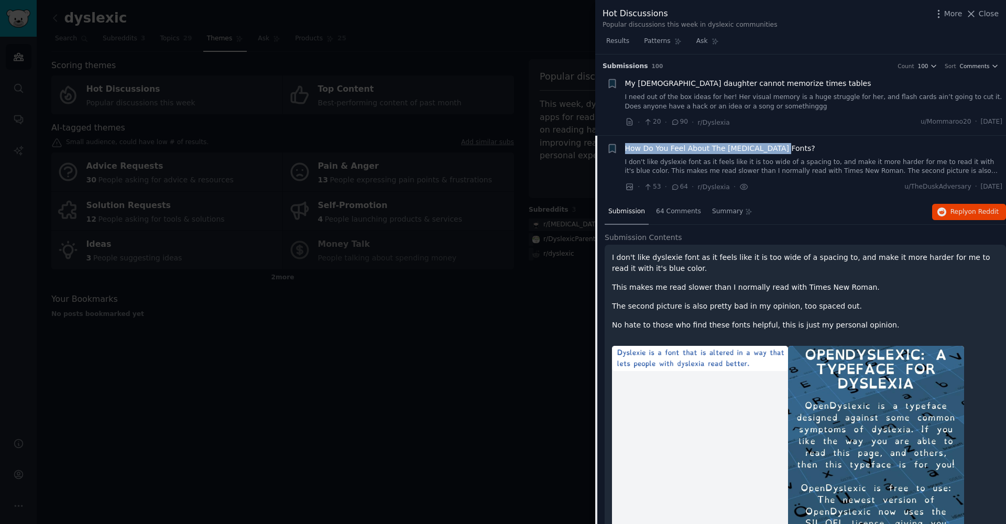
click at [754, 147] on span "How Do You Feel About The [MEDICAL_DATA] Fonts?" at bounding box center [720, 148] width 190 height 11
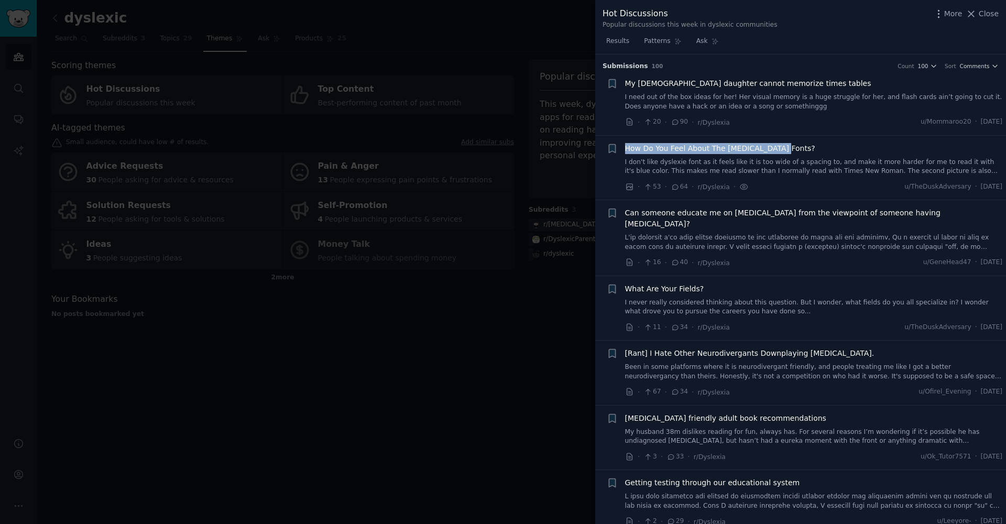
click at [687, 149] on span "How Do You Feel About The [MEDICAL_DATA] Fonts?" at bounding box center [720, 148] width 190 height 11
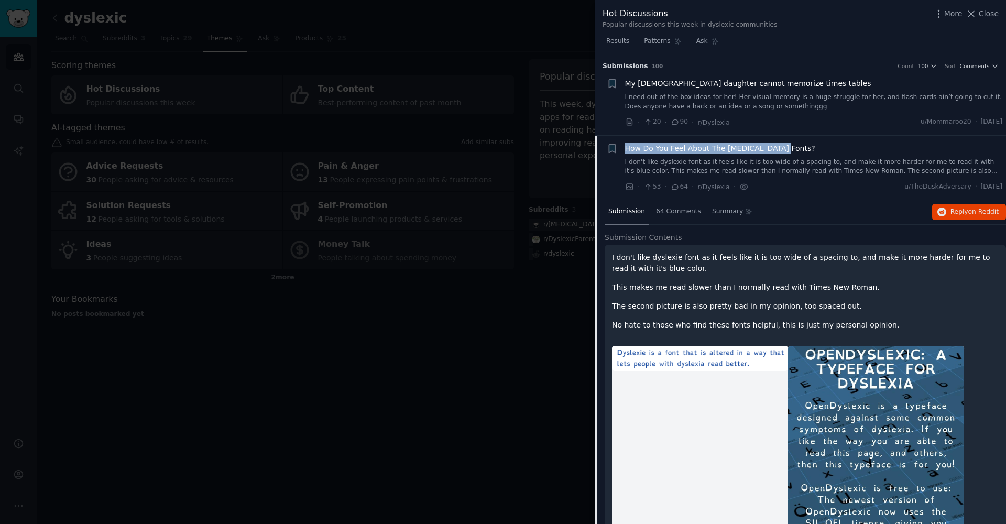
scroll to position [81, 0]
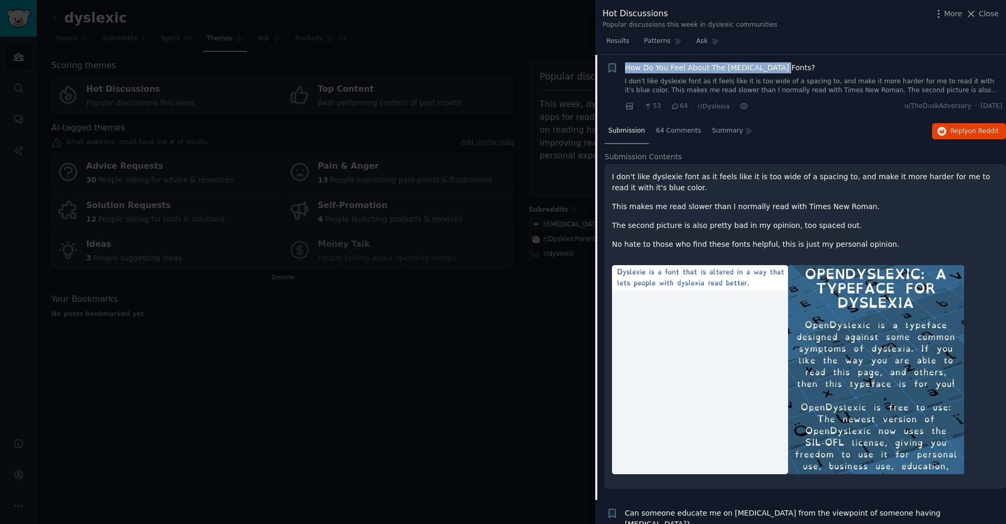
click at [808, 284] on img at bounding box center [876, 369] width 176 height 209
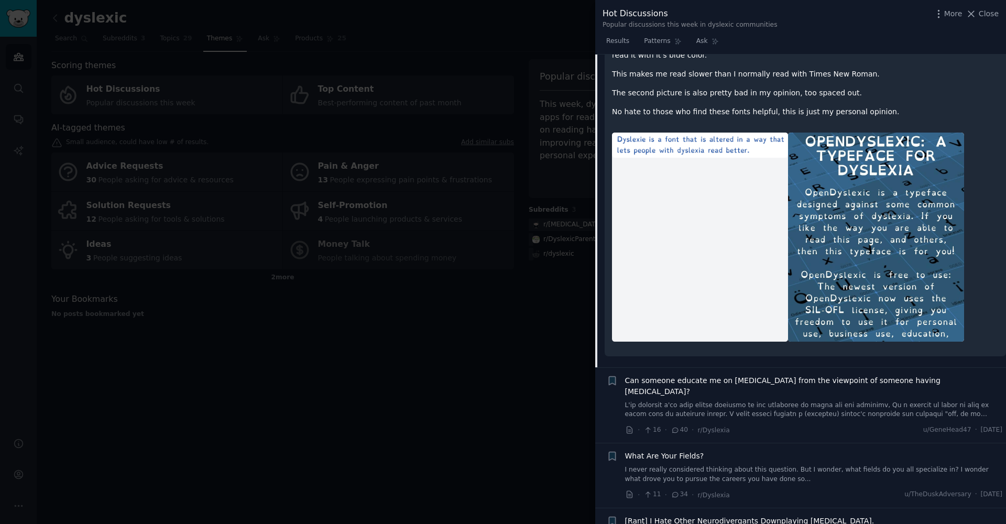
scroll to position [0, 0]
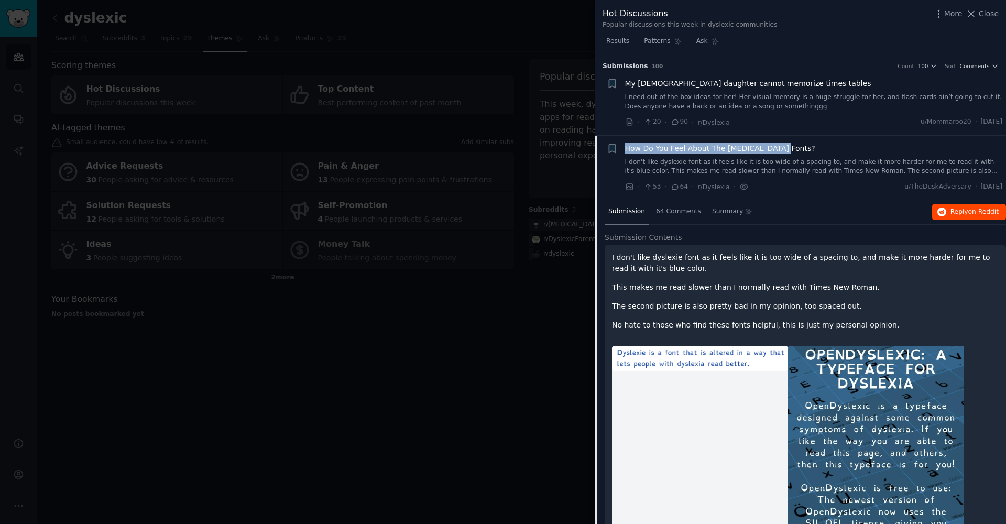
click at [973, 213] on span "on Reddit" at bounding box center [984, 211] width 30 height 7
click at [505, 210] on div at bounding box center [503, 262] width 1006 height 524
click at [758, 143] on span "How Do You Feel About The [MEDICAL_DATA] Fonts?" at bounding box center [720, 148] width 190 height 11
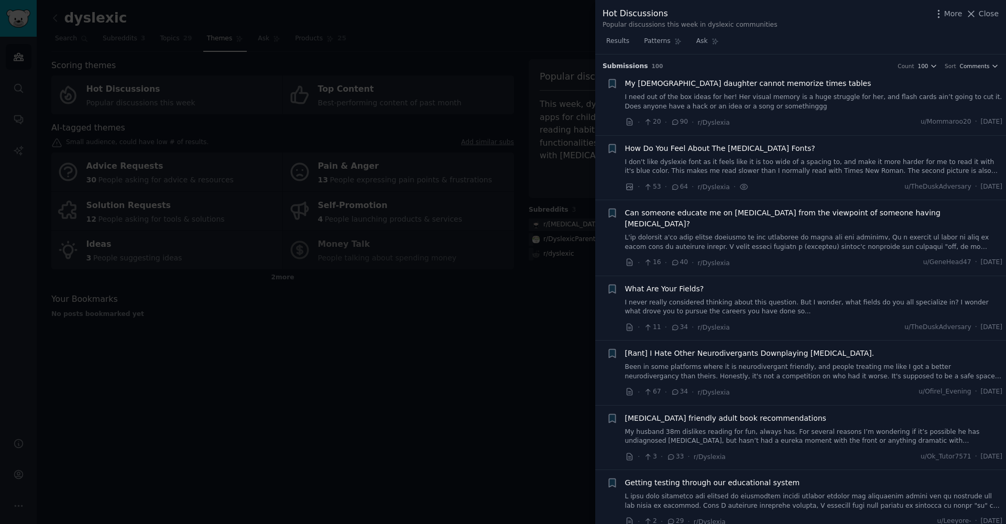
scroll to position [81, 0]
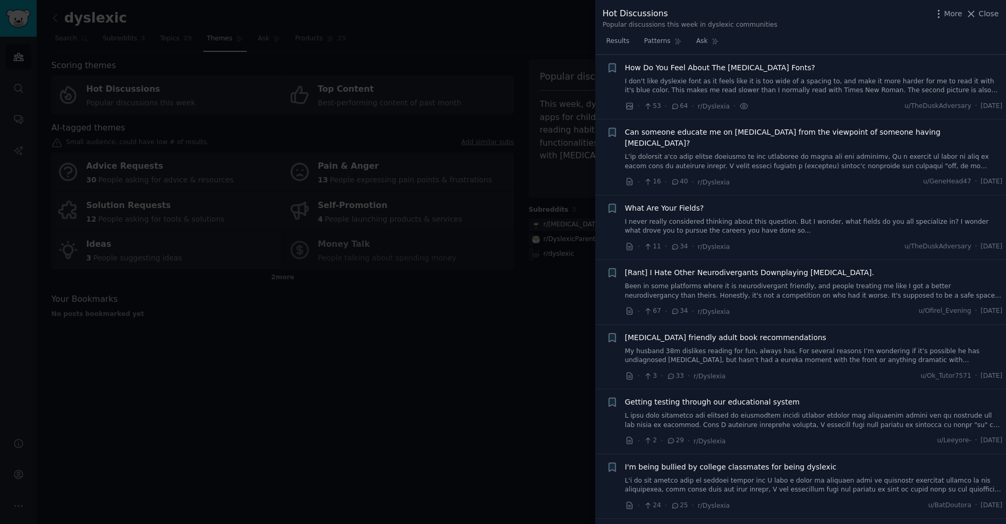
click at [751, 65] on span "How Do You Feel About The [MEDICAL_DATA] Fonts?" at bounding box center [720, 67] width 190 height 11
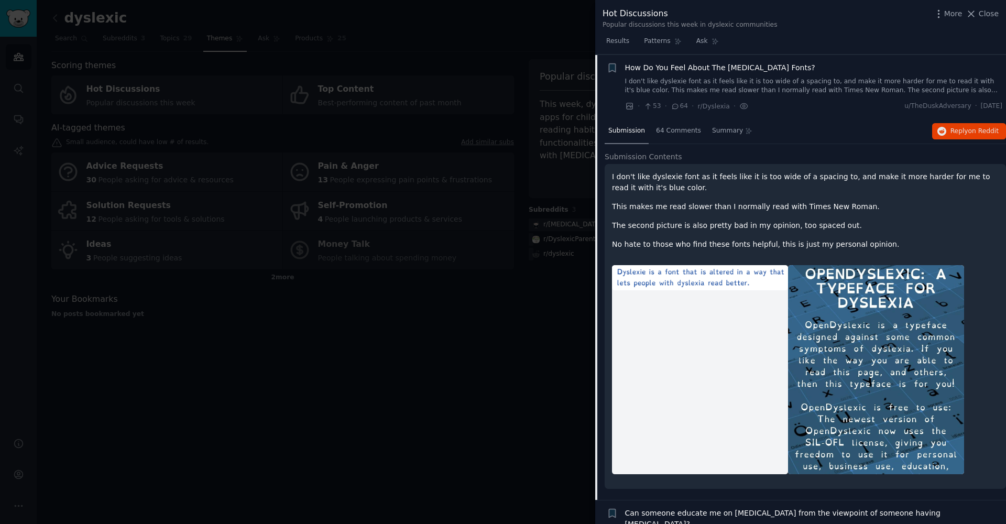
scroll to position [80, 0]
